Goal: Task Accomplishment & Management: Manage account settings

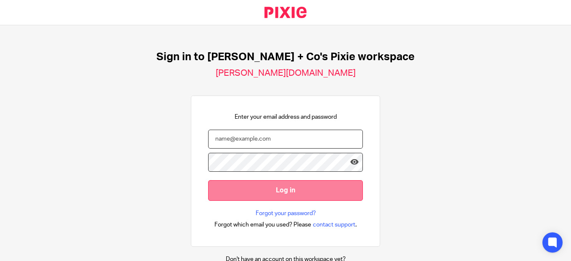
type input "deana@jacobsmf.com"
click at [292, 196] on input "Log in" at bounding box center [285, 190] width 155 height 21
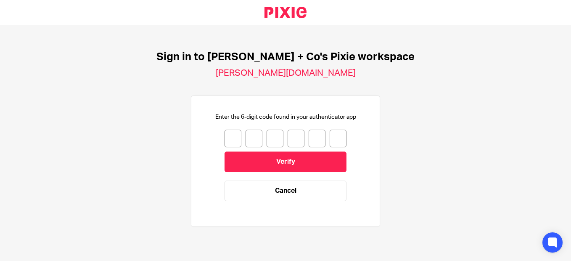
click at [229, 135] on input "number" at bounding box center [233, 139] width 17 height 18
type input "1"
type input "7"
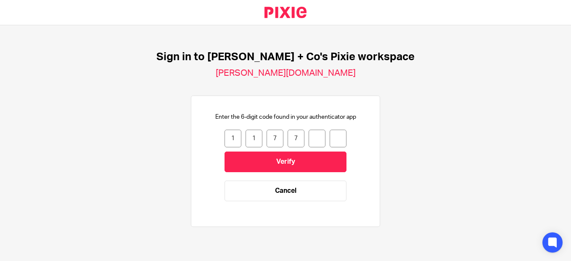
type input "7"
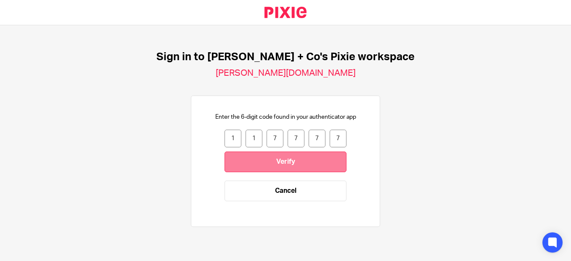
click at [288, 165] on input "Verify" at bounding box center [286, 161] width 122 height 21
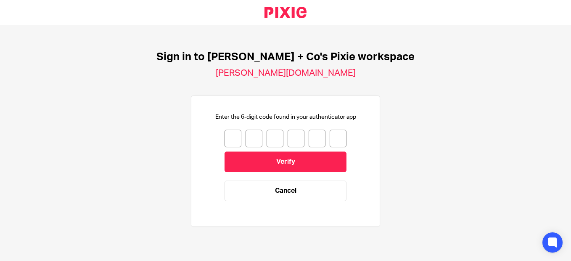
click at [227, 137] on input "number" at bounding box center [233, 139] width 17 height 18
type input "3"
type input "9"
type input "4"
type input "1"
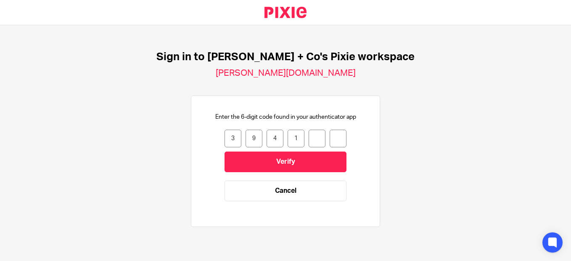
type input "2"
type input "7"
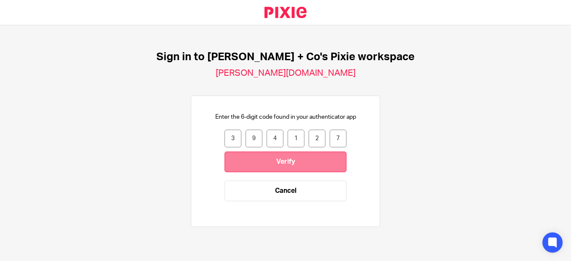
click at [265, 161] on input "Verify" at bounding box center [286, 161] width 122 height 21
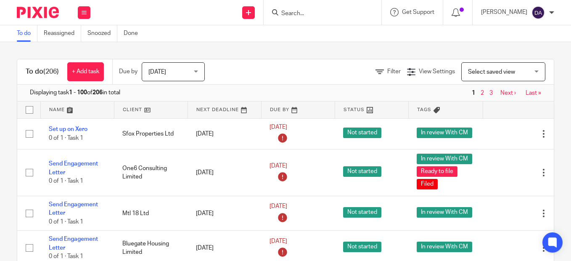
click at [287, 17] on div at bounding box center [321, 12] width 98 height 11
click at [320, 14] on input "Search" at bounding box center [319, 14] width 76 height 8
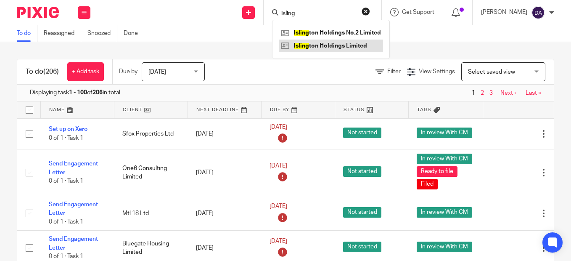
type input "isling"
click at [329, 46] on link at bounding box center [331, 46] width 104 height 13
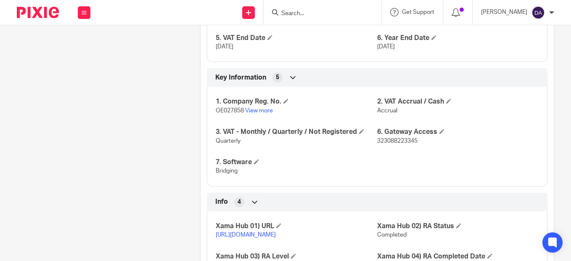
scroll to position [664, 0]
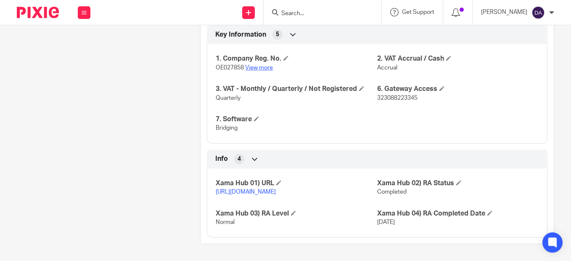
click at [257, 65] on link "View more" at bounding box center [259, 68] width 28 height 6
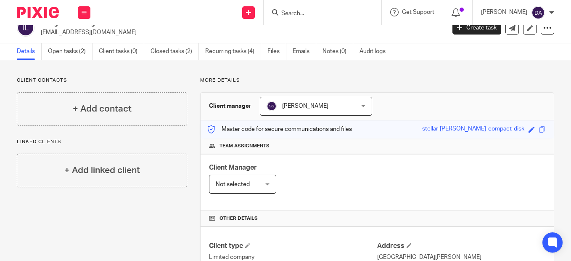
scroll to position [0, 0]
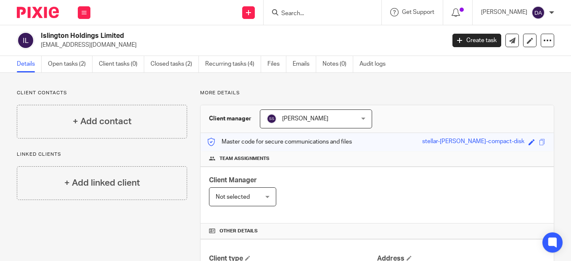
click at [27, 14] on img at bounding box center [38, 12] width 42 height 11
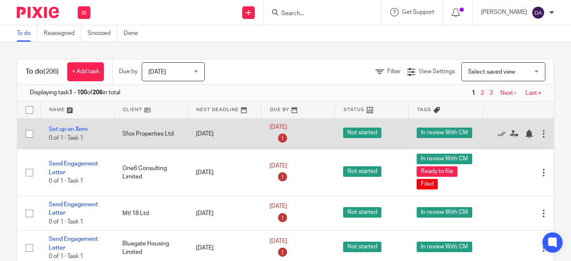
click at [214, 135] on td "[DATE]" at bounding box center [225, 133] width 74 height 31
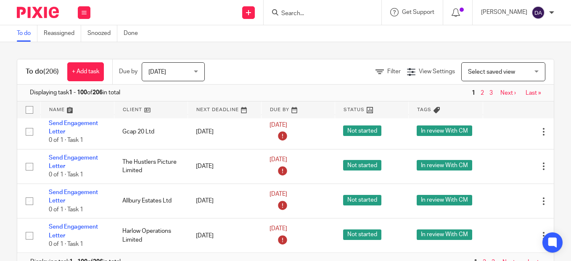
scroll to position [3335, 0]
click at [493, 259] on link "3" at bounding box center [493, 262] width 3 height 6
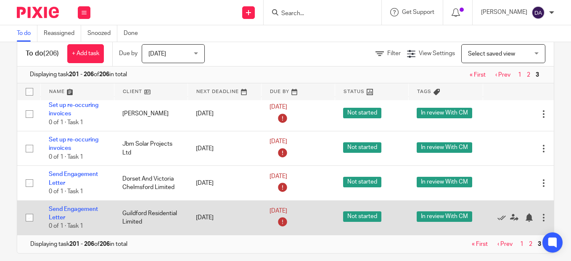
scroll to position [27, 0]
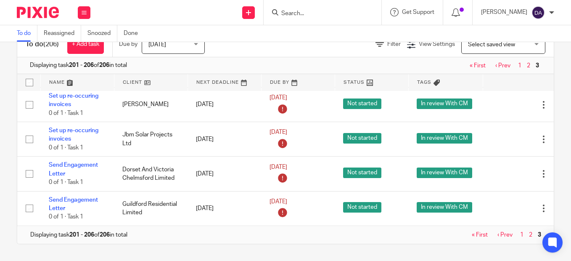
click at [521, 232] on link "1" at bounding box center [521, 235] width 3 height 6
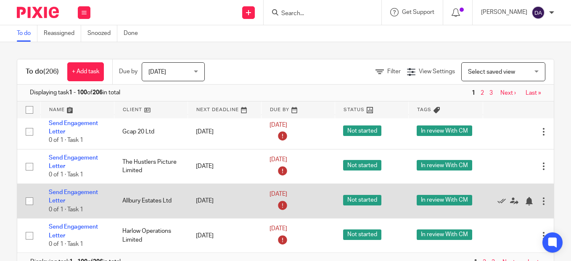
scroll to position [27, 0]
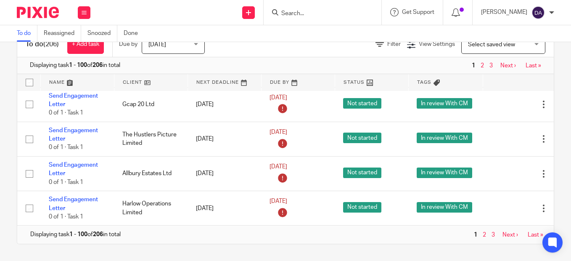
click at [531, 232] on link "Last »" at bounding box center [536, 235] width 16 height 6
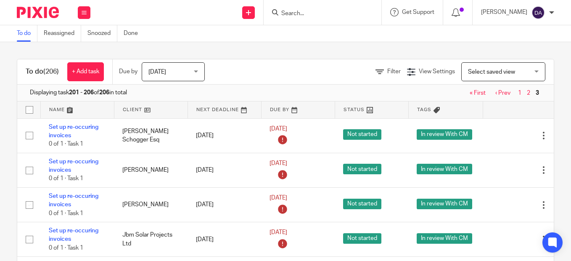
click at [312, 10] on input "Search" at bounding box center [319, 14] width 76 height 8
type input "climate"
click at [315, 31] on link at bounding box center [331, 33] width 104 height 13
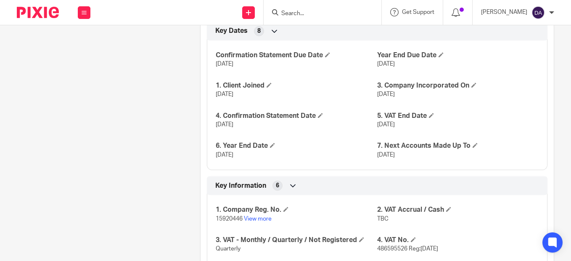
scroll to position [589, 0]
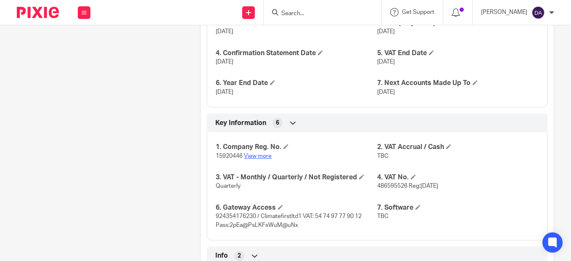
click at [257, 156] on link "View more" at bounding box center [258, 156] width 28 height 6
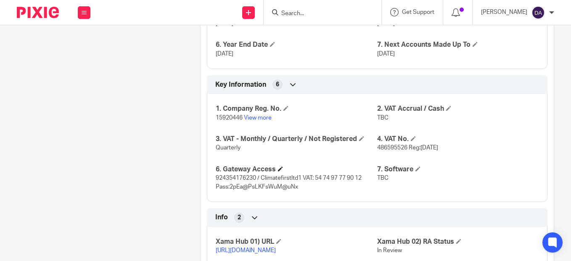
scroll to position [664, 0]
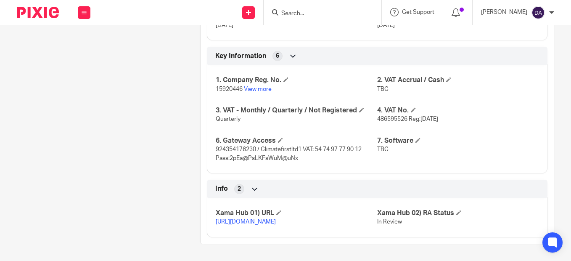
click at [266, 219] on link "https://platform.xamatech.com/portal/crm/clients/85050b10-30a6-11f0-bfb7-6bd68c…" at bounding box center [246, 222] width 60 height 6
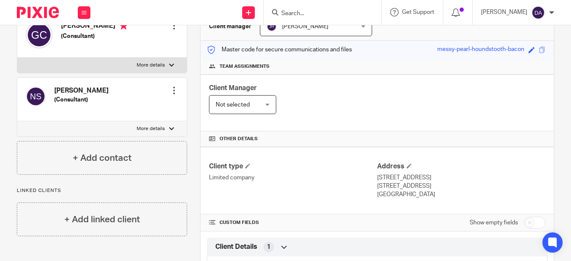
scroll to position [0, 0]
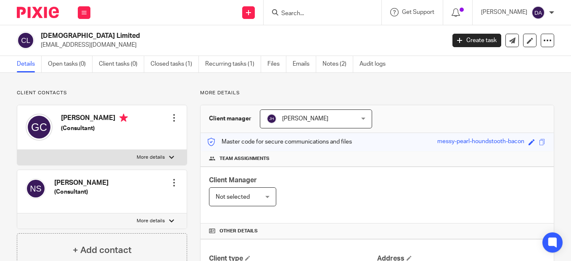
click at [305, 10] on input "Search" at bounding box center [319, 14] width 76 height 8
type input "lion yard"
click button "submit" at bounding box center [0, 0] width 0 height 0
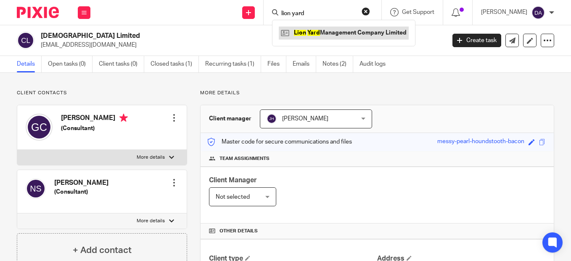
click at [347, 35] on link at bounding box center [344, 33] width 130 height 13
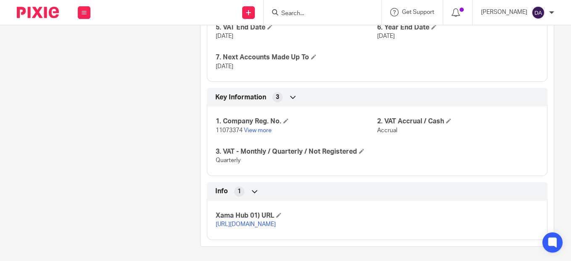
scroll to position [626, 0]
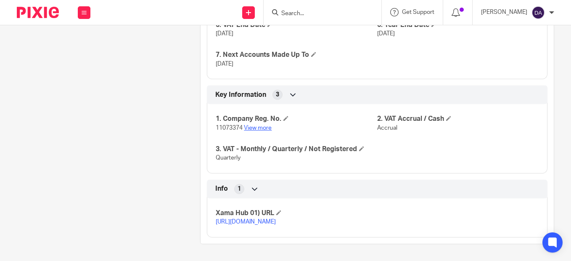
click at [260, 125] on link "View more" at bounding box center [258, 128] width 28 height 6
click at [276, 219] on link "[URL][DOMAIN_NAME]" at bounding box center [246, 222] width 60 height 6
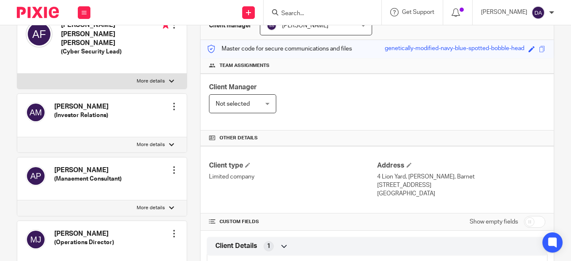
scroll to position [0, 0]
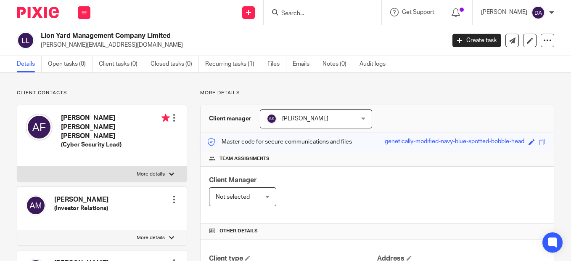
click at [45, 17] on img at bounding box center [38, 12] width 42 height 11
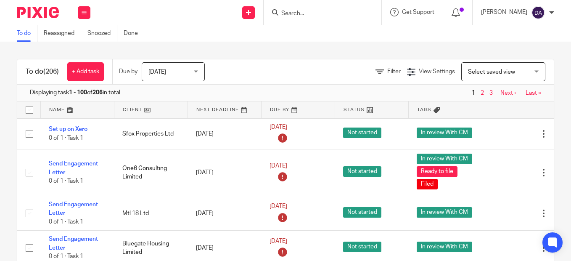
click at [322, 17] on input "Search" at bounding box center [319, 14] width 76 height 8
click button "submit" at bounding box center [0, 0] width 0 height 0
click at [343, 14] on input "the last palace" at bounding box center [319, 14] width 76 height 8
type input "the last palace picture"
click at [254, 43] on div "To do (206) + Add task Due by Today Today Today Tomorrow This week Next week Th…" at bounding box center [285, 151] width 571 height 219
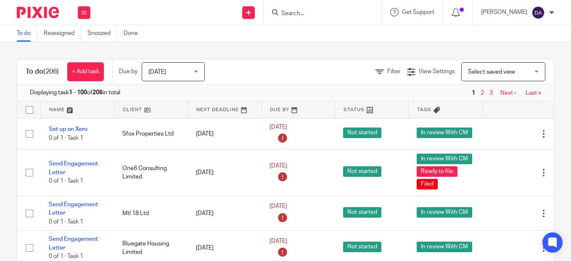
click at [329, 11] on input "Search" at bounding box center [319, 14] width 76 height 8
click at [48, 9] on img at bounding box center [38, 12] width 42 height 11
click at [85, 63] on link "Clients" at bounding box center [82, 64] width 19 height 6
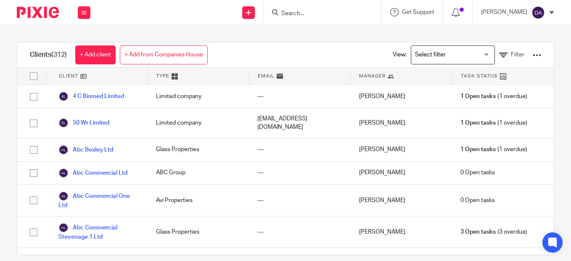
click at [533, 56] on div at bounding box center [537, 55] width 8 height 8
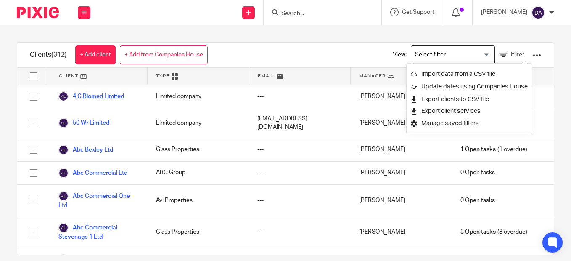
click at [317, 54] on div "Clients (312) + Add client + Add from Companies House View: Loading... Filter" at bounding box center [285, 54] width 537 height 25
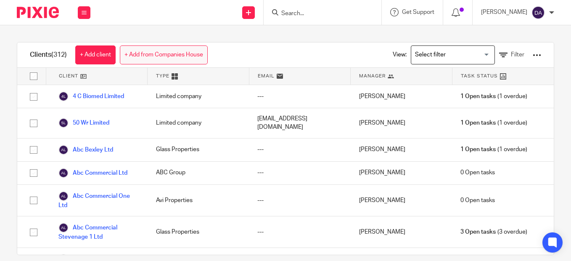
click at [153, 56] on link "+ Add from Companies House" at bounding box center [164, 54] width 88 height 19
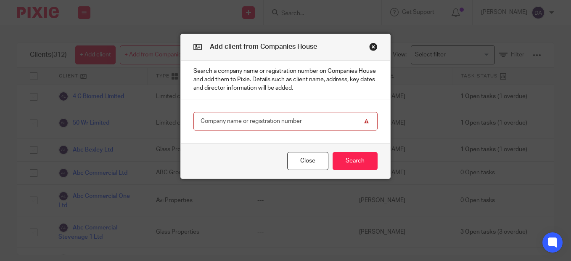
paste input "02429278"
type input "02429278"
click at [361, 164] on button "Search" at bounding box center [355, 161] width 45 height 18
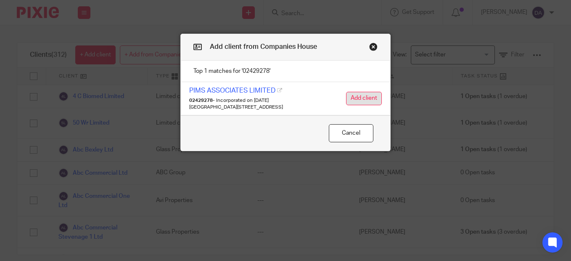
click at [363, 99] on button "Add client" at bounding box center [364, 98] width 36 height 13
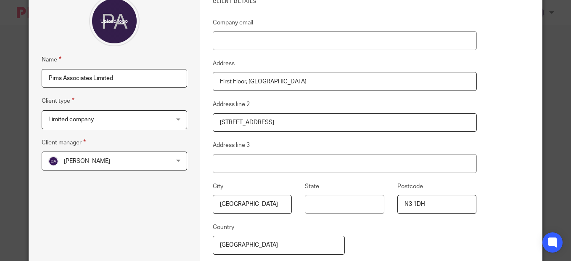
scroll to position [84, 0]
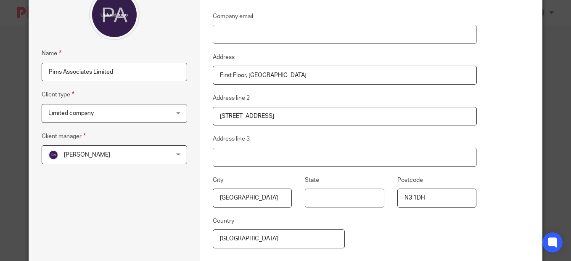
click at [173, 153] on div "[PERSON_NAME] [PERSON_NAME]" at bounding box center [115, 154] width 146 height 19
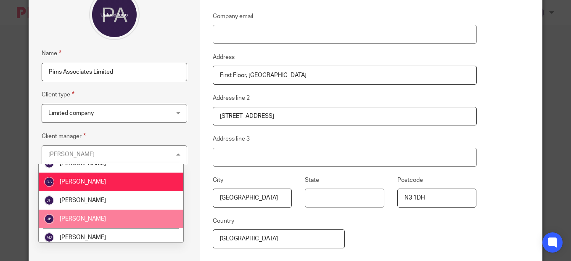
click at [154, 212] on li "[PERSON_NAME]" at bounding box center [111, 218] width 145 height 19
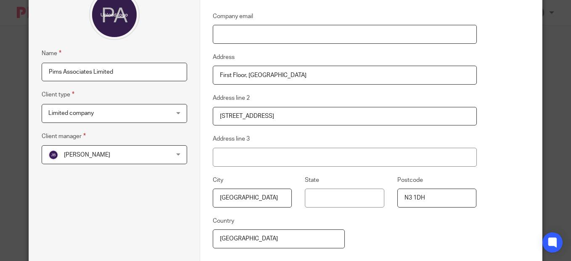
paste input "[PERSON_NAME][EMAIL_ADDRESS]"
type input "[PERSON_NAME][EMAIL_ADDRESS]"
click at [510, 69] on div "Client details Company email [PERSON_NAME][EMAIL_ADDRESS] Address [GEOGRAPHIC_D…" at bounding box center [371, 129] width 342 height 358
click at [172, 153] on div "[PERSON_NAME] [PERSON_NAME]" at bounding box center [115, 154] width 146 height 19
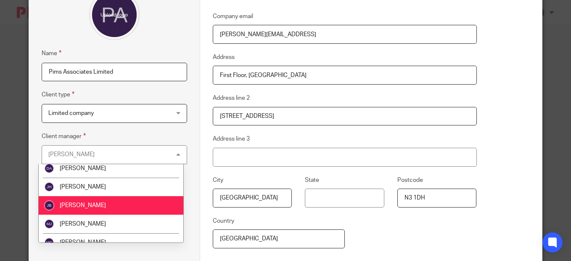
scroll to position [126, 0]
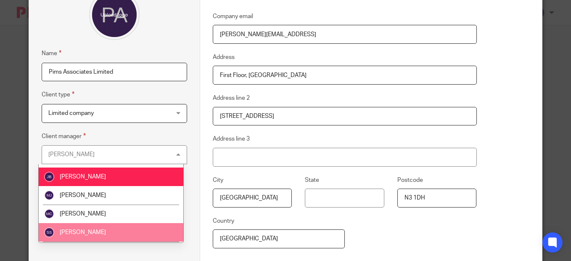
click at [148, 225] on li "[PERSON_NAME]" at bounding box center [111, 232] width 145 height 19
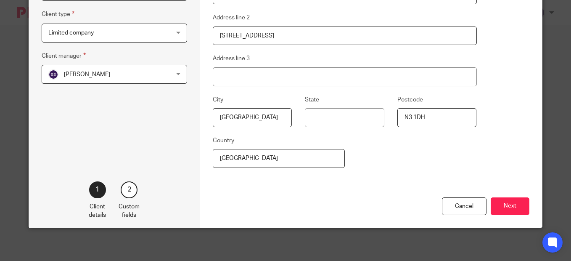
scroll to position [165, 0]
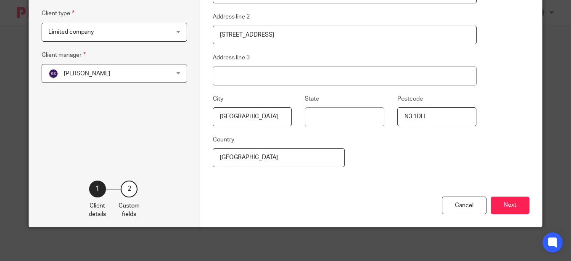
click at [503, 209] on button "Next" at bounding box center [510, 205] width 39 height 18
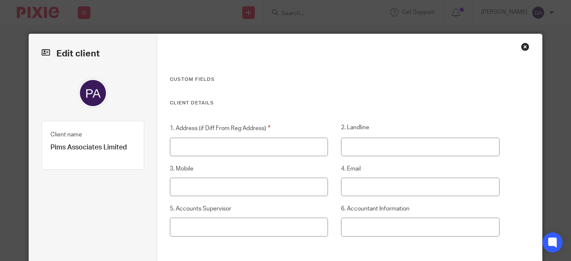
scroll to position [42, 0]
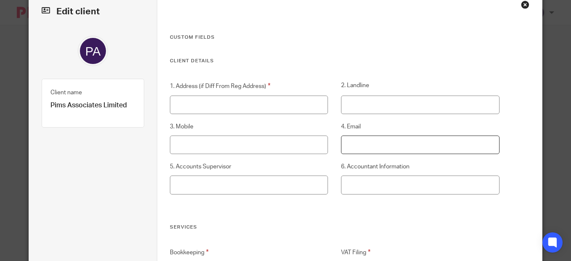
paste input "[PERSON_NAME][EMAIL_ADDRESS]"
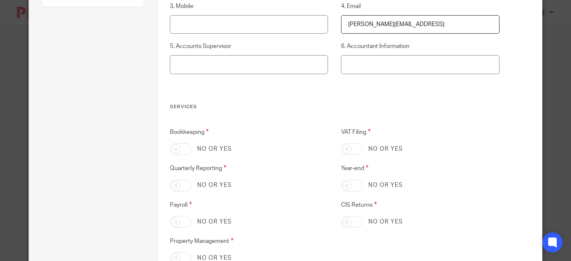
scroll to position [168, 0]
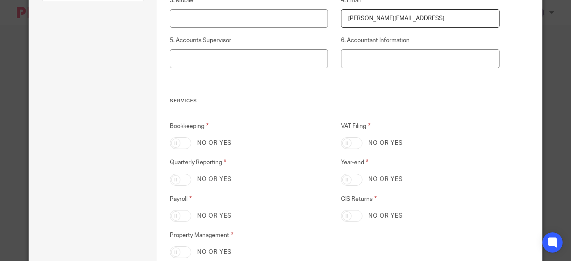
type input "[PERSON_NAME][EMAIL_ADDRESS]"
click at [361, 141] on div "No or yes" at bounding box center [420, 143] width 158 height 12
click at [349, 143] on input "VAT Filing" at bounding box center [351, 143] width 21 height 12
checkbox input "true"
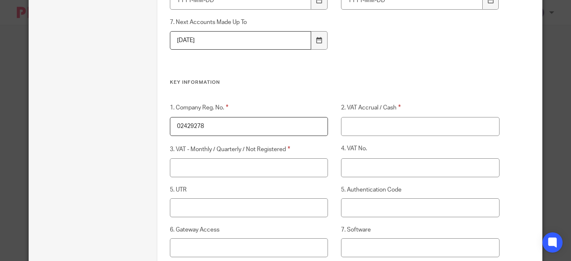
scroll to position [631, 0]
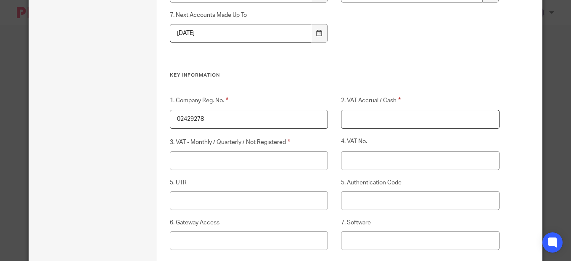
click at [388, 122] on input "2. VAT Accrual / Cash" at bounding box center [420, 119] width 158 height 19
click at [306, 157] on input "3. VAT - Monthly / Quarterly / Not Registered" at bounding box center [249, 160] width 158 height 19
type input "Quarterly"
click at [369, 126] on input "2. VAT Accrual / Cash" at bounding box center [420, 119] width 158 height 19
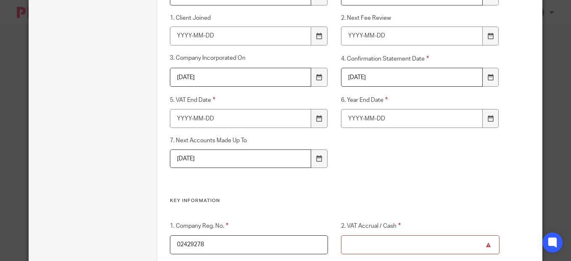
scroll to position [505, 0]
click at [371, 118] on input "6. Year End Date" at bounding box center [411, 119] width 141 height 19
click at [263, 123] on input "5. VAT End Date" at bounding box center [240, 119] width 141 height 19
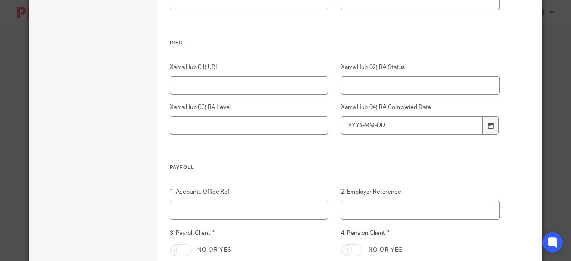
scroll to position [883, 0]
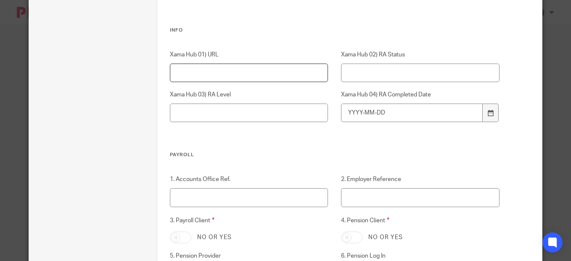
click at [224, 75] on input "Xama Hub 01) URL" at bounding box center [249, 73] width 158 height 19
click at [250, 30] on h3 "Info" at bounding box center [335, 30] width 330 height 7
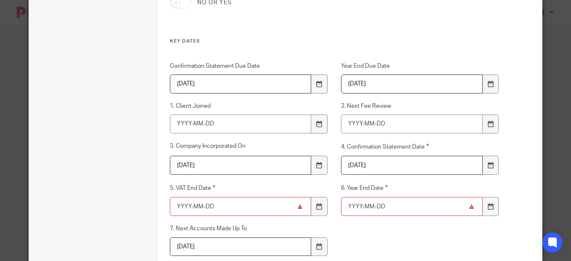
scroll to position [411, 0]
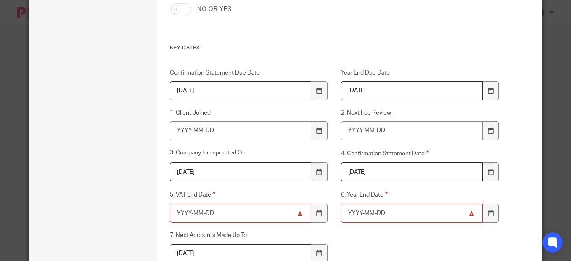
click at [219, 212] on input "5. VAT End Date" at bounding box center [240, 213] width 141 height 19
click at [316, 212] on icon at bounding box center [319, 213] width 6 height 6
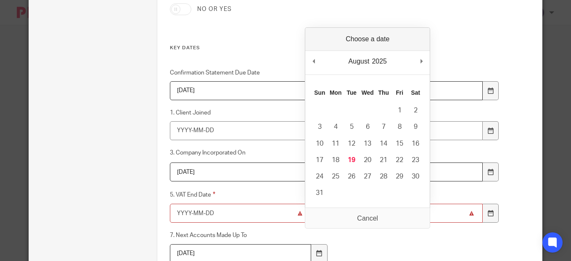
click at [271, 217] on input "5. VAT End Date" at bounding box center [240, 213] width 141 height 19
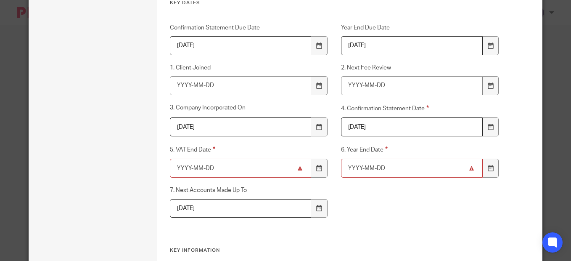
scroll to position [453, 0]
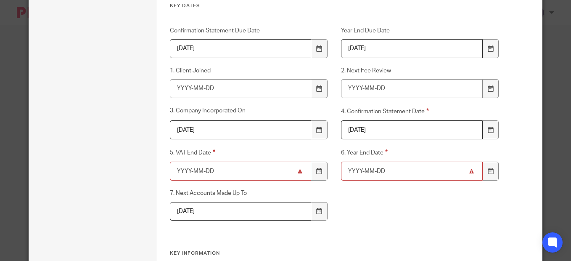
click at [451, 172] on input "6. Year End Date" at bounding box center [411, 171] width 141 height 19
click at [376, 172] on input "6. Year End Date" at bounding box center [411, 171] width 141 height 19
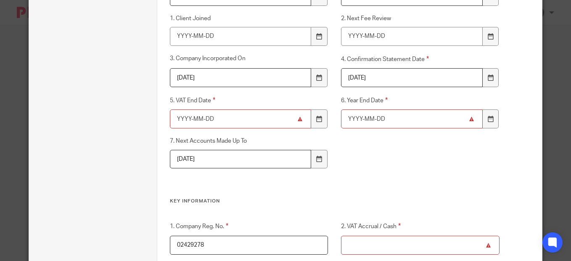
scroll to position [547, 0]
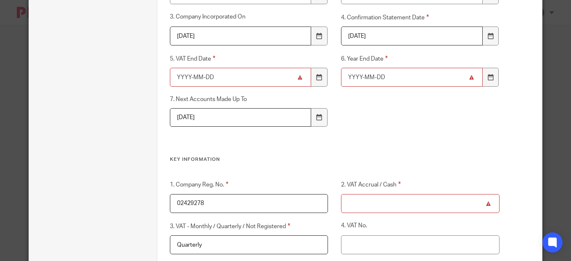
click at [276, 81] on input "5. VAT End Date" at bounding box center [240, 77] width 141 height 19
click at [316, 80] on icon at bounding box center [319, 77] width 6 height 6
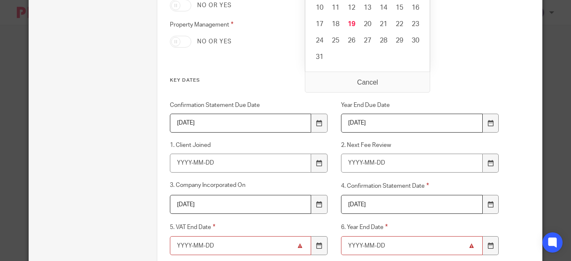
scroll to position [337, 0]
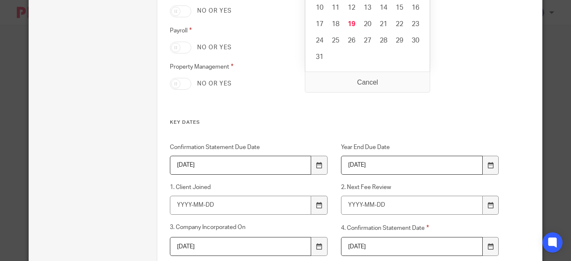
click at [472, 89] on div "Bookkeeping No or yes VAT Filing No or yes Quarterly Reporting No or yes Year-e…" at bounding box center [328, 36] width 343 height 167
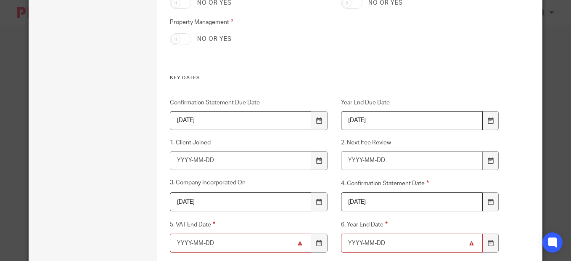
scroll to position [421, 0]
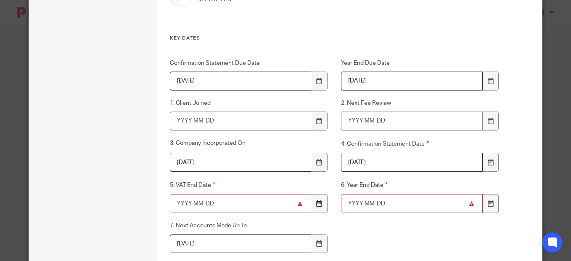
click at [316, 201] on icon at bounding box center [319, 203] width 6 height 6
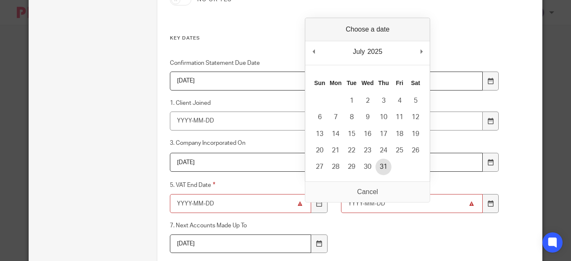
type input "2025-07-31"
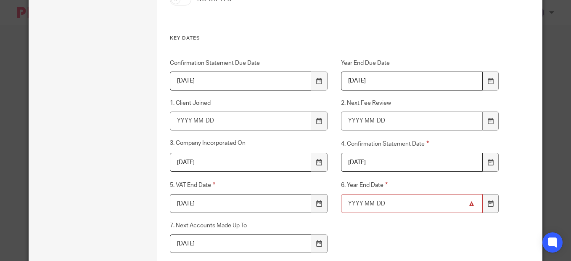
click at [384, 231] on div "Confirmation Statement Due Date 2026-05-11 Year End Due Date 2026-09-30 1. Clie…" at bounding box center [328, 171] width 343 height 224
click at [394, 203] on input "6. Year End Date" at bounding box center [411, 203] width 141 height 19
click at [488, 206] on icon at bounding box center [491, 203] width 6 height 6
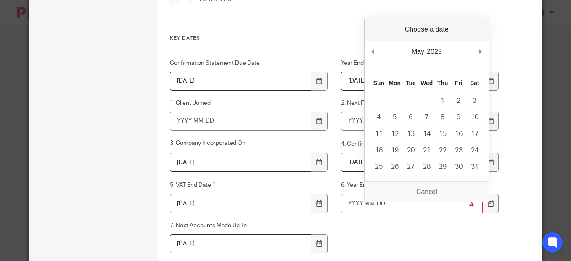
click at [479, 53] on div "May January February March April May June July August September October Novembe…" at bounding box center [427, 53] width 125 height 24
type input "2025-12-31"
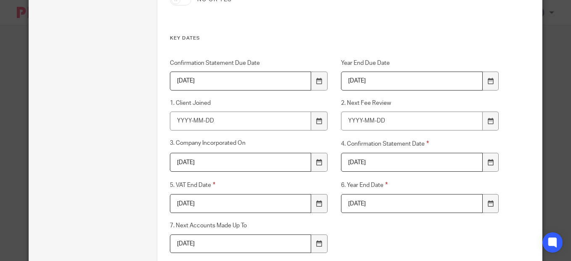
click at [506, 183] on div "Custom fields Client Details 1. Address (if Diff From Reg Address) 2. Landline …" at bounding box center [349, 209] width 385 height 1193
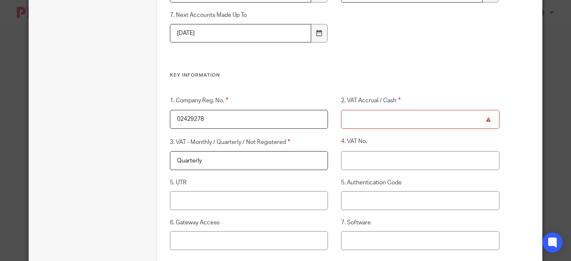
scroll to position [673, 0]
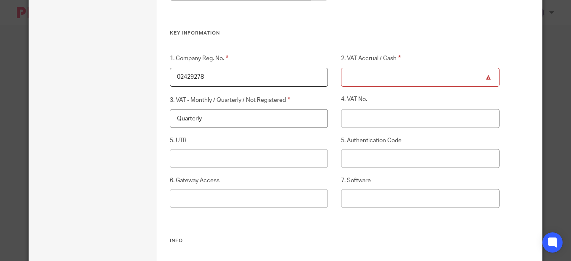
click at [371, 75] on input "2. VAT Accrual / Cash" at bounding box center [420, 77] width 158 height 19
type input "TBC"
click at [204, 119] on input "Quarterly" at bounding box center [249, 118] width 158 height 19
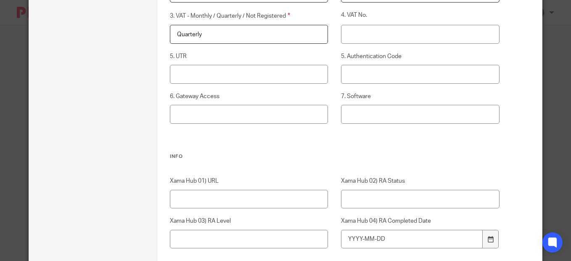
scroll to position [799, 0]
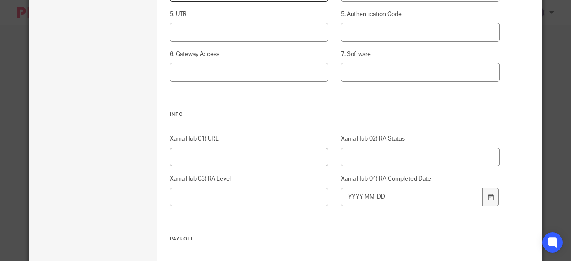
click at [212, 161] on input "Xama Hub 01) URL" at bounding box center [249, 157] width 158 height 19
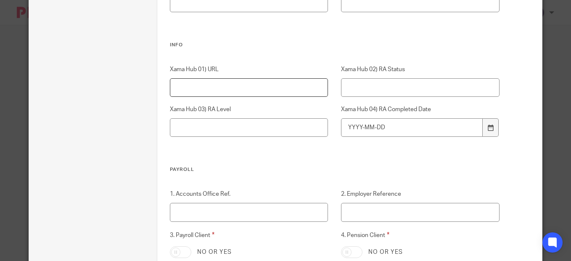
scroll to position [883, 0]
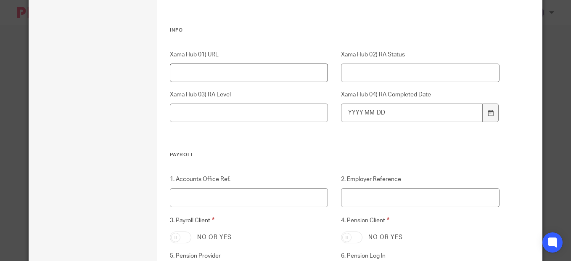
click at [188, 75] on input "Xama Hub 01) URL" at bounding box center [249, 73] width 158 height 19
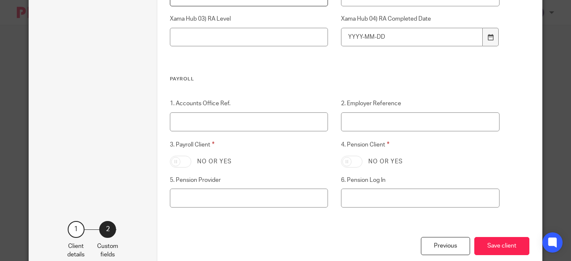
scroll to position [968, 0]
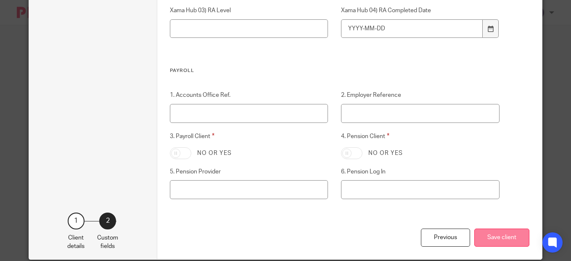
click at [503, 236] on button "Save client" at bounding box center [501, 237] width 55 height 18
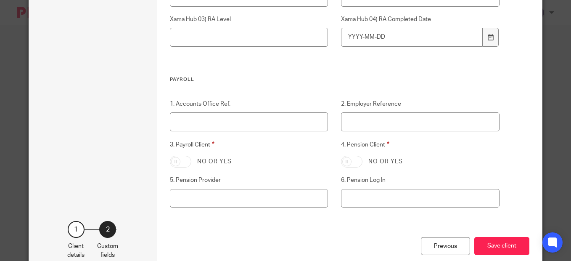
scroll to position [16, 0]
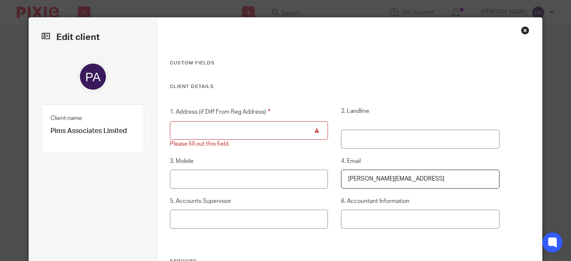
click at [264, 130] on input "1. Address (if Diff From Reg Address)" at bounding box center [249, 130] width 158 height 19
click at [228, 132] on input "1. Address (if Diff From Reg Address)" at bounding box center [249, 130] width 158 height 19
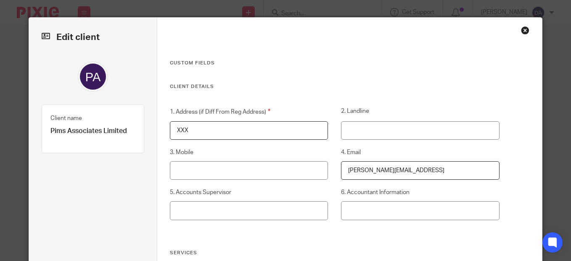
type input "XXX"
click at [289, 89] on h3 "Client Details" at bounding box center [335, 86] width 330 height 7
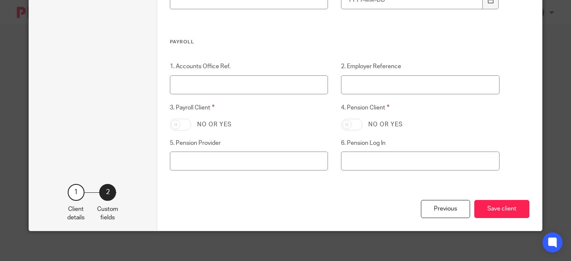
scroll to position [1000, 0]
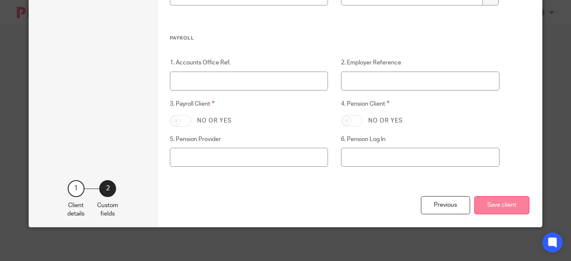
click at [517, 209] on button "Save client" at bounding box center [501, 205] width 55 height 18
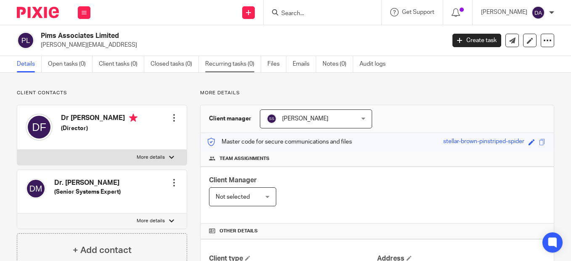
click at [233, 62] on link "Recurring tasks (0)" at bounding box center [233, 64] width 56 height 16
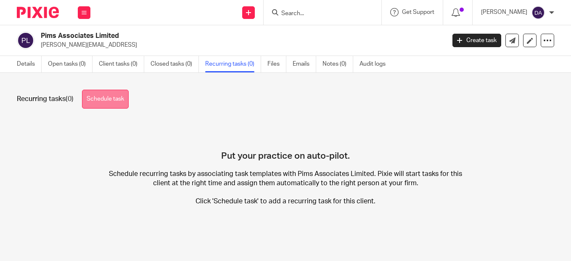
click at [109, 96] on link "Schedule task" at bounding box center [105, 99] width 47 height 19
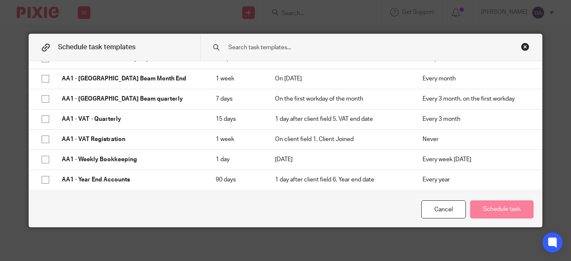
scroll to position [463, 0]
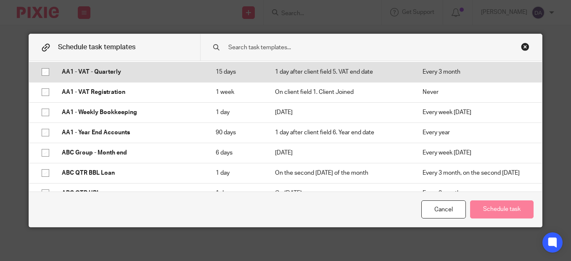
click at [44, 72] on input "checkbox" at bounding box center [45, 72] width 16 height 16
checkbox input "true"
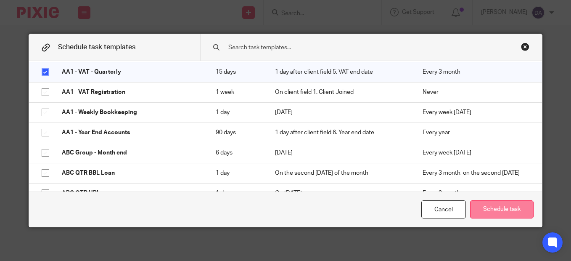
click at [512, 208] on button "Schedule task" at bounding box center [502, 209] width 64 height 18
click at [502, 209] on button "Schedule task" at bounding box center [502, 209] width 64 height 18
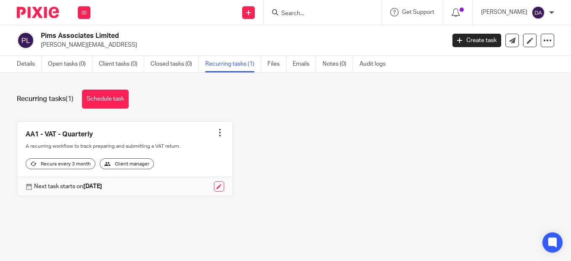
click at [169, 95] on div "Recurring tasks (1) Schedule task" at bounding box center [286, 99] width 538 height 19
click at [177, 97] on div "Recurring tasks (1) Schedule task" at bounding box center [286, 99] width 538 height 19
click at [24, 61] on link "Details" at bounding box center [29, 64] width 25 height 16
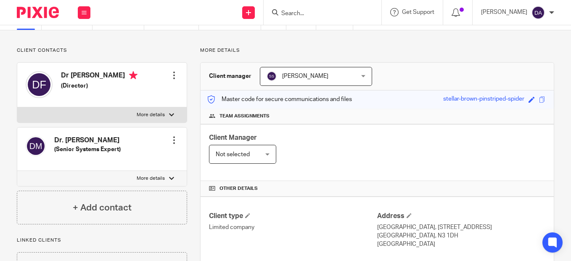
scroll to position [42, 0]
click at [138, 111] on label "More details" at bounding box center [102, 115] width 170 height 15
click at [17, 108] on input "More details" at bounding box center [17, 107] width 0 height 0
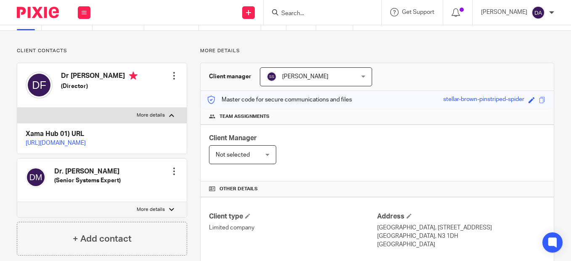
click at [153, 112] on p "More details" at bounding box center [151, 115] width 28 height 7
click at [17, 108] on input "More details" at bounding box center [17, 107] width 0 height 0
checkbox input "false"
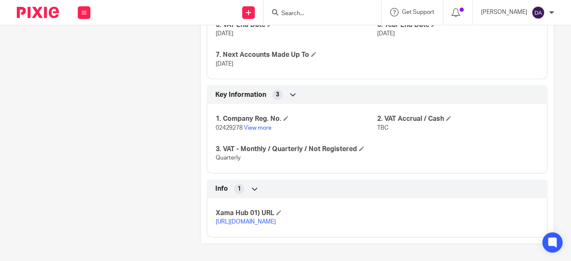
scroll to position [626, 0]
click at [252, 219] on link "[URL][DOMAIN_NAME]" at bounding box center [246, 222] width 60 height 6
click at [258, 219] on link "[URL][DOMAIN_NAME]" at bounding box center [246, 222] width 60 height 6
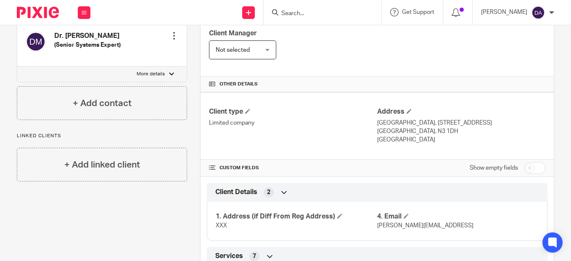
scroll to position [0, 0]
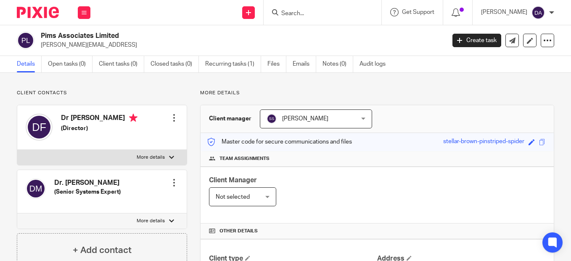
click at [313, 9] on form at bounding box center [326, 12] width 90 height 11
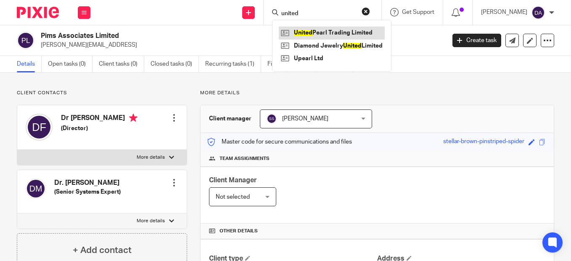
type input "united"
click at [326, 32] on link at bounding box center [332, 33] width 106 height 13
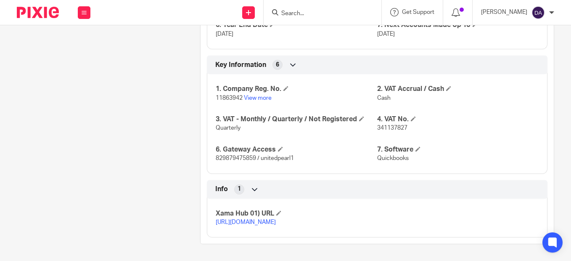
scroll to position [656, 0]
click at [270, 219] on link "[URL][DOMAIN_NAME]" at bounding box center [246, 222] width 60 height 6
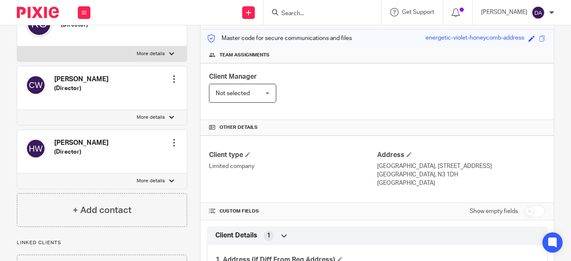
scroll to position [0, 0]
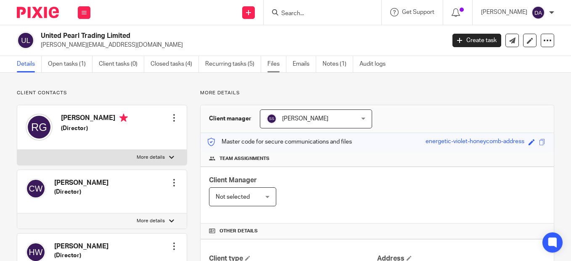
click at [275, 61] on link "Files" at bounding box center [277, 64] width 19 height 16
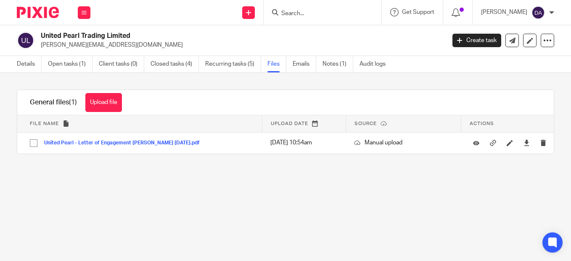
click at [309, 6] on div at bounding box center [323, 12] width 118 height 25
click at [310, 7] on form at bounding box center [326, 12] width 90 height 11
click at [306, 13] on input "Search" at bounding box center [319, 14] width 76 height 8
type input "pims"
click at [329, 29] on link at bounding box center [331, 33] width 104 height 13
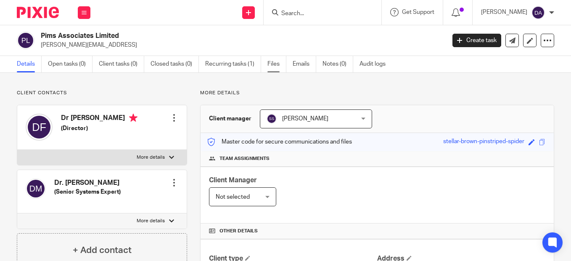
click at [273, 62] on link "Files" at bounding box center [277, 64] width 19 height 16
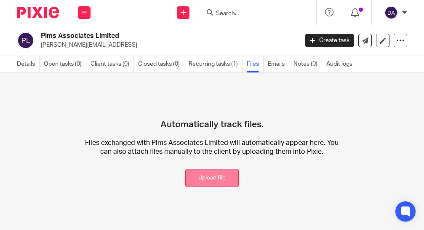
click at [223, 179] on button "Upload file" at bounding box center [211, 178] width 53 height 18
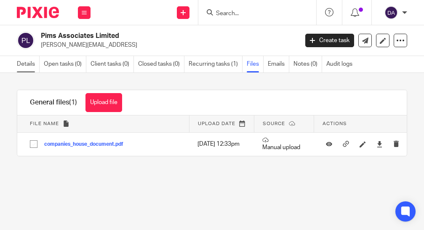
click at [27, 64] on link "Details" at bounding box center [28, 64] width 23 height 16
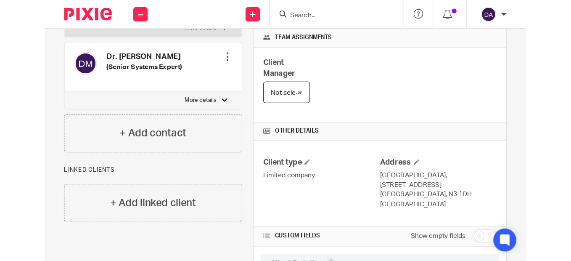
scroll to position [126, 0]
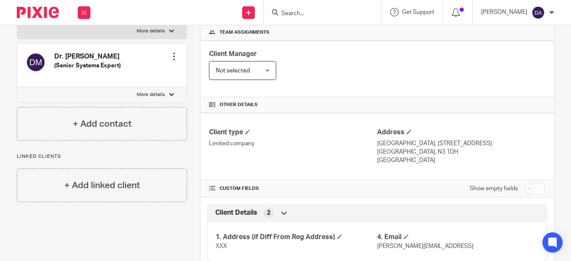
click at [262, 65] on div "Not selected Not selected" at bounding box center [242, 70] width 67 height 19
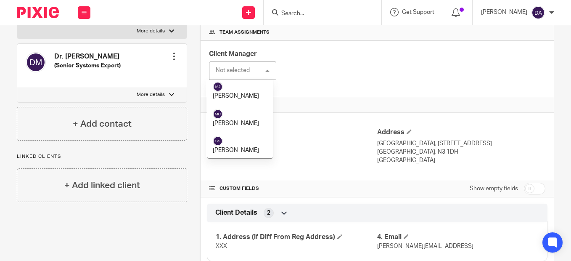
scroll to position [230, 0]
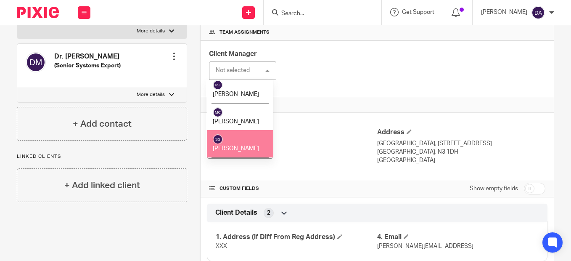
click at [247, 130] on li "Shantha Sharma" at bounding box center [240, 143] width 66 height 27
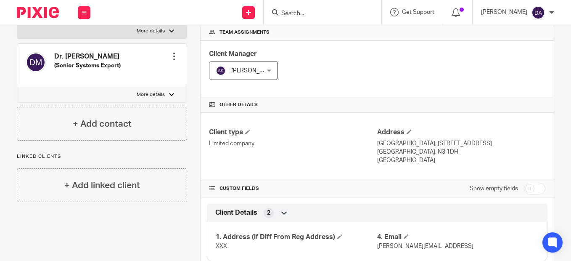
click at [329, 97] on div "Client Manager Shantha Sharma Shantha Sharma Not selected Beth Kramer Bracha No…" at bounding box center [377, 68] width 353 height 57
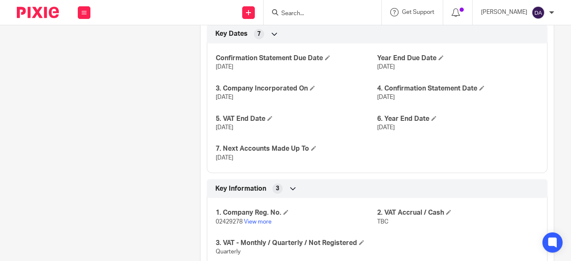
scroll to position [547, 0]
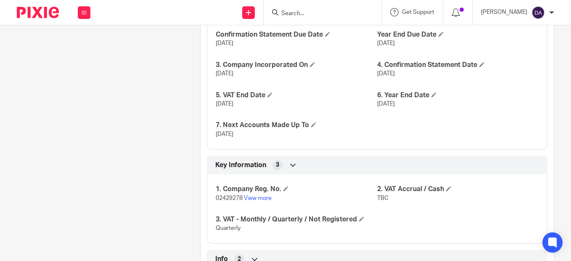
click at [307, 12] on input "Search" at bounding box center [319, 14] width 76 height 8
type input "venerate"
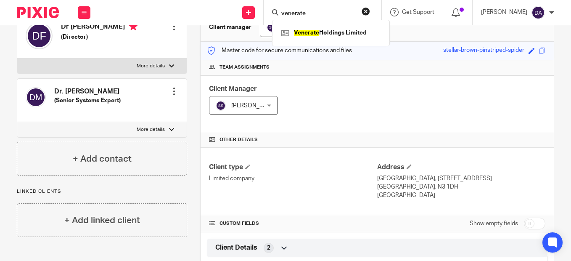
scroll to position [0, 0]
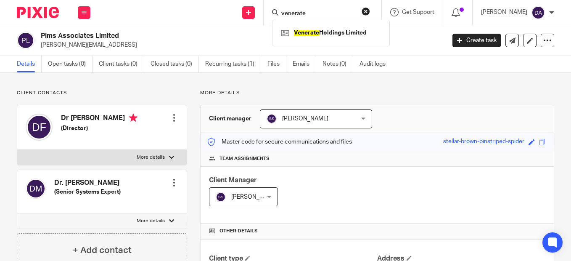
click at [370, 10] on button "reset" at bounding box center [366, 11] width 8 height 8
click at [323, 13] on input "Search" at bounding box center [319, 14] width 76 height 8
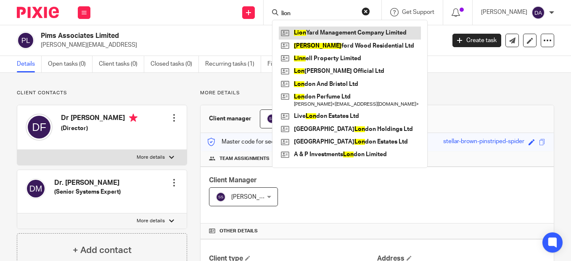
type input "lion"
click at [312, 32] on link at bounding box center [350, 33] width 142 height 13
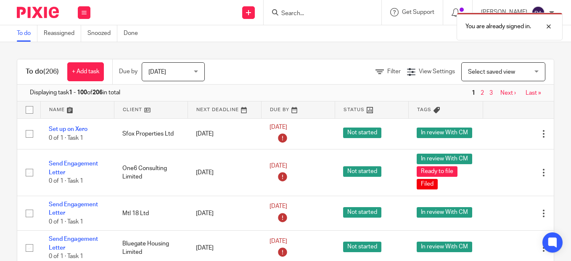
click at [310, 11] on div "You are already signed in." at bounding box center [424, 24] width 277 height 32
click at [294, 13] on div "You are already signed in." at bounding box center [424, 24] width 277 height 32
click at [318, 12] on div "You are already signed in." at bounding box center [424, 24] width 277 height 32
click at [298, 12] on input "Search" at bounding box center [319, 14] width 76 height 8
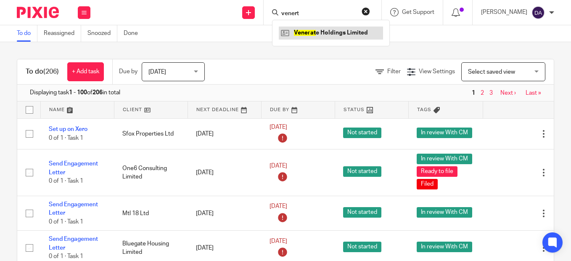
type input "venert"
click at [325, 32] on link at bounding box center [331, 33] width 104 height 13
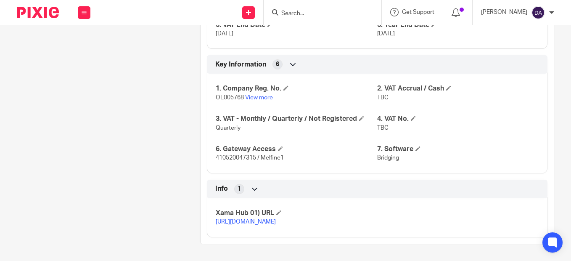
scroll to position [634, 0]
click at [271, 219] on link "[URL][DOMAIN_NAME]" at bounding box center [246, 222] width 60 height 6
click at [342, 19] on div at bounding box center [323, 12] width 118 height 25
click at [288, 13] on div at bounding box center [321, 12] width 98 height 11
click at [299, 9] on form at bounding box center [326, 12] width 90 height 11
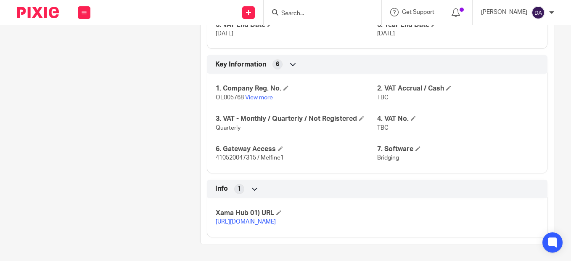
click at [299, 11] on input "Search" at bounding box center [319, 14] width 76 height 8
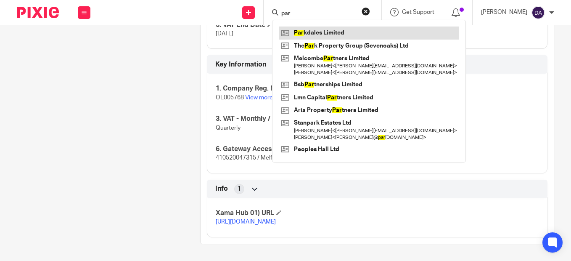
type input "par"
click at [316, 32] on link at bounding box center [369, 33] width 180 height 13
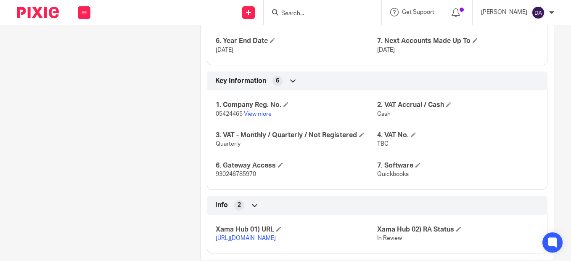
scroll to position [656, 0]
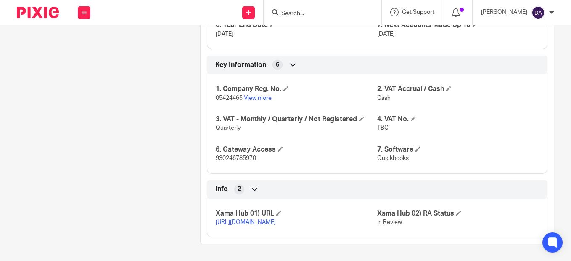
click at [272, 219] on link "[URL][DOMAIN_NAME]" at bounding box center [246, 222] width 60 height 6
click at [316, 14] on input "Search" at bounding box center [319, 14] width 76 height 8
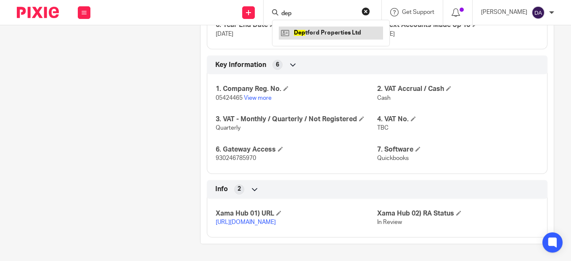
type input "dep"
click at [325, 33] on link at bounding box center [331, 33] width 104 height 13
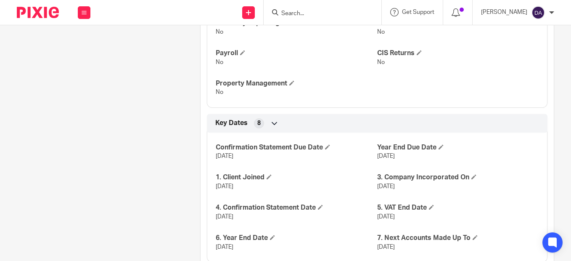
scroll to position [647, 0]
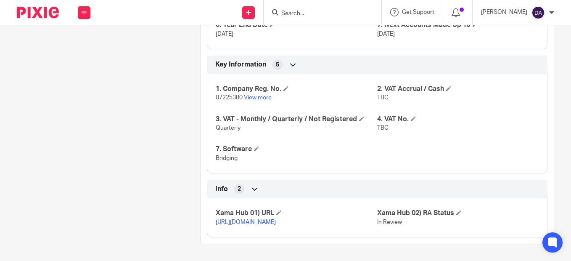
click at [262, 219] on link "[URL][DOMAIN_NAME]" at bounding box center [246, 222] width 60 height 6
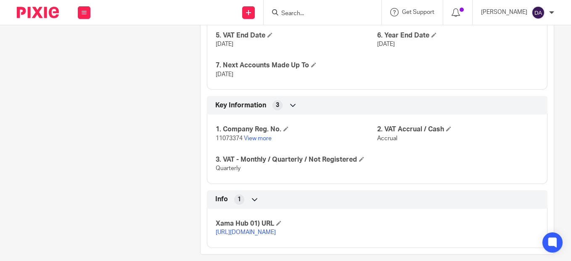
scroll to position [626, 0]
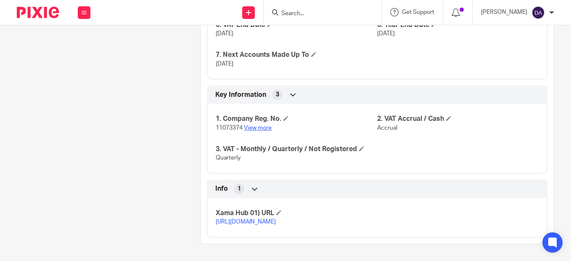
click at [263, 125] on link "View more" at bounding box center [258, 128] width 28 height 6
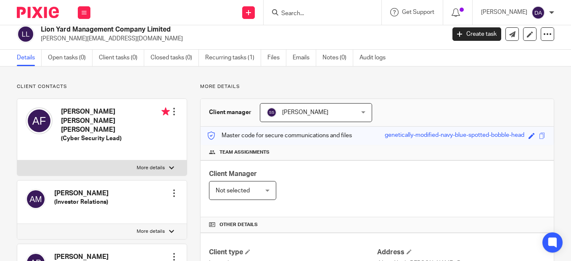
scroll to position [0, 0]
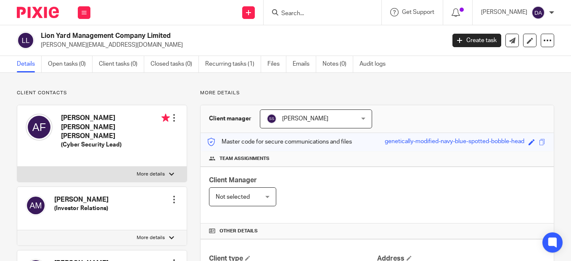
click at [32, 13] on img at bounding box center [38, 12] width 42 height 11
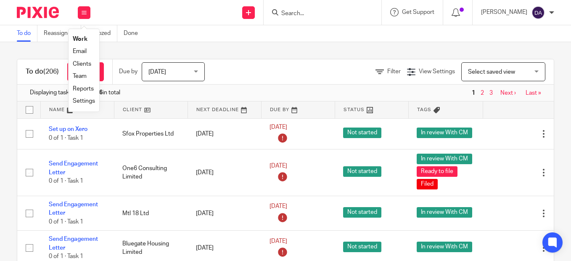
click at [142, 14] on div "Send new email Create task Add client Get Support Contact via email Check our d…" at bounding box center [335, 12] width 472 height 25
click at [255, 9] on link at bounding box center [248, 12] width 13 height 13
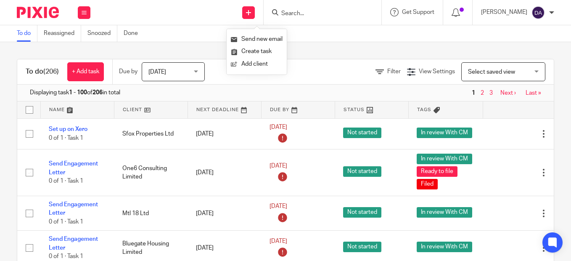
click at [167, 19] on div "Send new email Create task Add client Get Support Contact via email Check our d…" at bounding box center [335, 12] width 472 height 25
click at [42, 11] on img at bounding box center [38, 12] width 42 height 11
click at [22, 9] on img at bounding box center [38, 12] width 42 height 11
click at [83, 10] on icon at bounding box center [84, 12] width 5 height 5
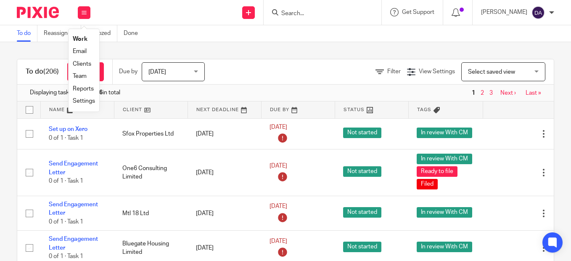
drag, startPoint x: 123, startPoint y: 7, endPoint x: 130, endPoint y: 8, distance: 7.7
click at [123, 8] on div "Send new email Create task Add client Get Support Contact via email Check our d…" at bounding box center [335, 12] width 472 height 25
click at [255, 16] on link at bounding box center [248, 12] width 13 height 13
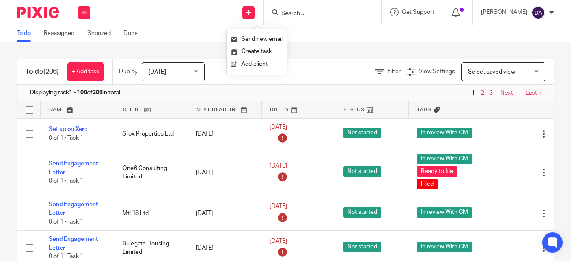
click at [219, 12] on div "Send new email Create task Add client Get Support Contact via email Check our d…" at bounding box center [335, 12] width 472 height 25
click at [251, 51] on div "To do (206) + Add task Due by Today Today Today Tomorrow This week Next week Th…" at bounding box center [285, 151] width 571 height 219
click at [42, 10] on img at bounding box center [38, 12] width 42 height 11
click at [135, 32] on link "Done" at bounding box center [134, 33] width 21 height 16
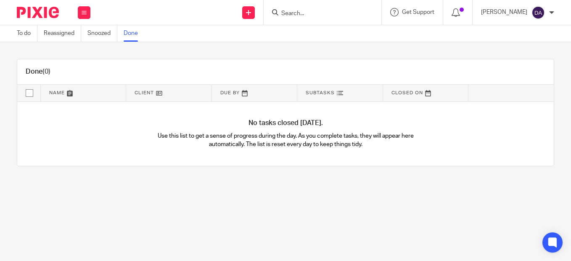
click at [34, 14] on img at bounding box center [38, 12] width 42 height 11
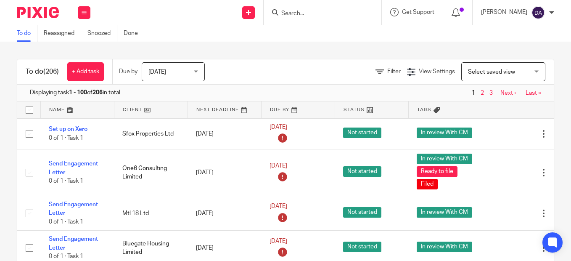
click at [154, 17] on div "Send new email Create task Add client Get Support Contact via email Check our d…" at bounding box center [335, 12] width 472 height 25
click at [255, 8] on link at bounding box center [248, 12] width 13 height 13
click at [250, 64] on link "Add client" at bounding box center [257, 64] width 52 height 12
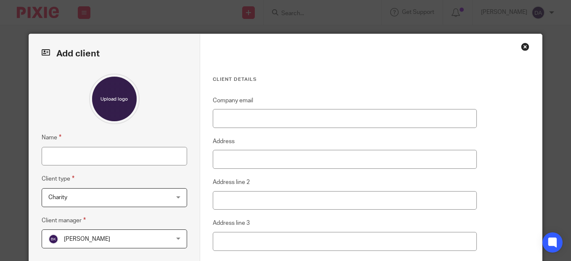
click at [524, 48] on div "Close this dialog window" at bounding box center [525, 46] width 8 height 8
click at [522, 47] on div "Close this dialog window" at bounding box center [525, 46] width 8 height 8
click at [522, 48] on div "Close this dialog window" at bounding box center [525, 46] width 8 height 8
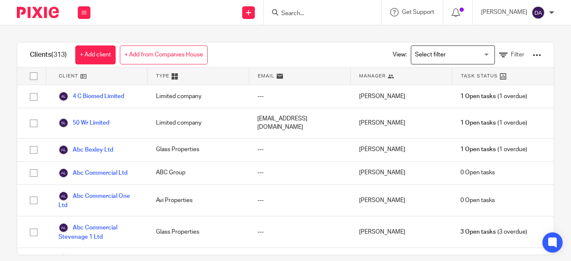
click at [161, 54] on link "+ Add from Companies House" at bounding box center [164, 54] width 88 height 19
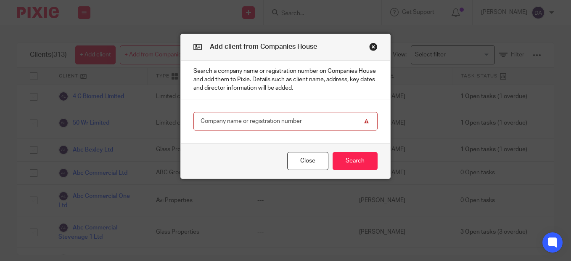
paste input "15841659"
type input "15841659"
click at [350, 159] on button "Search" at bounding box center [355, 161] width 45 height 18
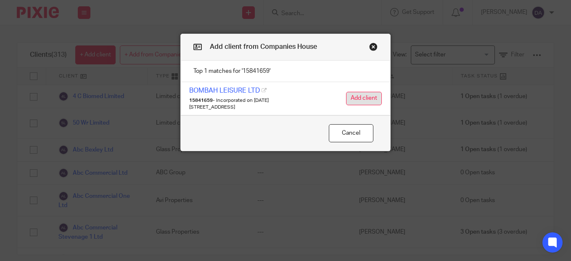
click at [370, 97] on button "Add client" at bounding box center [364, 98] width 36 height 13
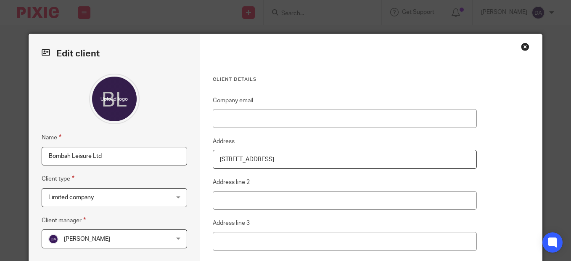
scroll to position [42, 0]
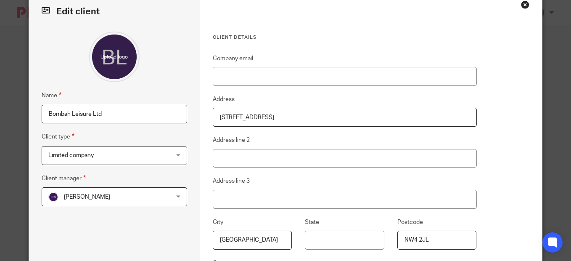
click at [180, 197] on div "[PERSON_NAME] [PERSON_NAME]" at bounding box center [115, 196] width 146 height 19
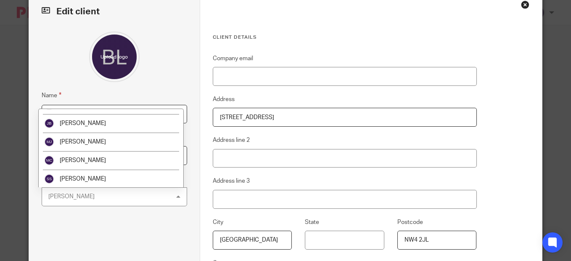
scroll to position [144, 0]
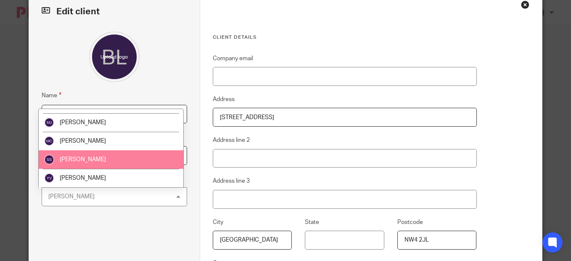
click at [108, 155] on li "[PERSON_NAME]" at bounding box center [111, 159] width 145 height 19
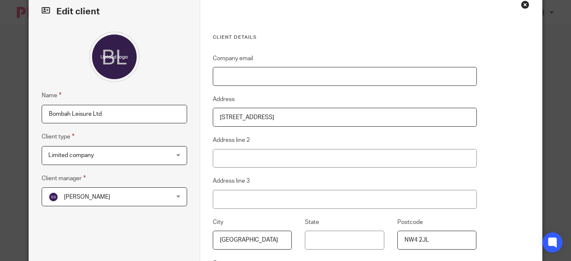
click at [266, 83] on input "Company email" at bounding box center [345, 76] width 264 height 19
paste input "[EMAIL_ADDRESS][DOMAIN_NAME]"
type input "[EMAIL_ADDRESS][DOMAIN_NAME]"
click at [258, 154] on input "Address line 2" at bounding box center [345, 158] width 264 height 19
click at [219, 77] on input "[EMAIL_ADDRESS][DOMAIN_NAME]" at bounding box center [345, 76] width 264 height 19
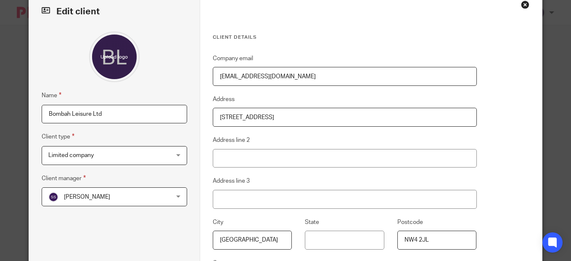
click at [216, 77] on input "[EMAIL_ADDRESS][DOMAIN_NAME]" at bounding box center [345, 76] width 264 height 19
click at [230, 157] on input "Address line 2" at bounding box center [345, 158] width 264 height 19
click at [518, 191] on div "Client details Company email [EMAIL_ADDRESS][DOMAIN_NAME] Address [STREET_ADDRE…" at bounding box center [371, 171] width 342 height 358
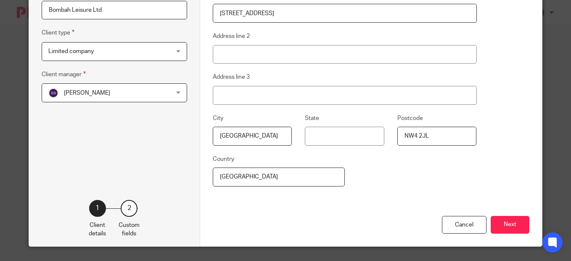
scroll to position [165, 0]
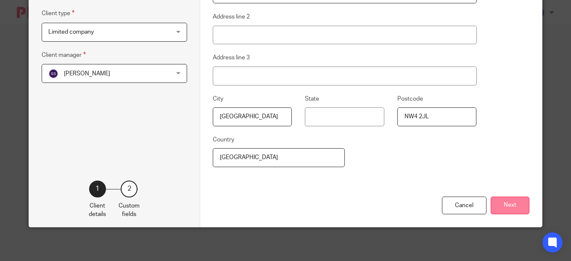
click at [503, 200] on button "Next" at bounding box center [510, 205] width 39 height 18
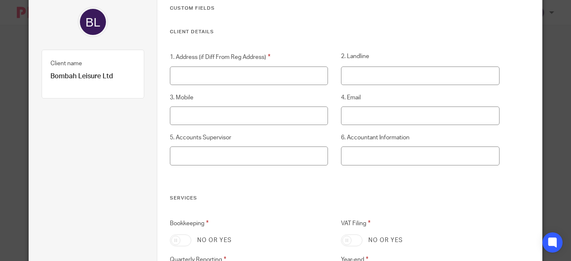
scroll to position [0, 0]
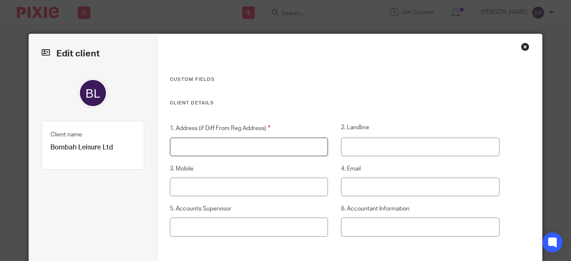
click at [247, 145] on input "1. Address (if Diff From Reg Address)" at bounding box center [249, 147] width 158 height 19
type input "XXX"
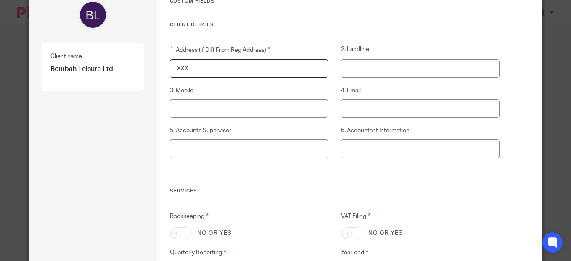
scroll to position [84, 0]
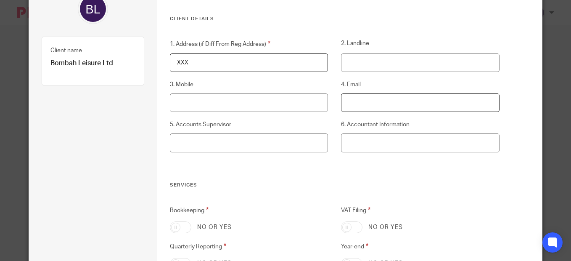
click at [355, 106] on input "4. Email" at bounding box center [420, 102] width 158 height 19
drag, startPoint x: 355, startPoint y: 106, endPoint x: 350, endPoint y: 105, distance: 4.8
click at [350, 104] on input "4. Email" at bounding box center [420, 102] width 158 height 19
type input "[PERSON_NAME][EMAIL_ADDRESS]"
click at [334, 162] on div "1. Address (if Diff From Reg Address) XXX 2. Landline 3. Mobile 4. Email olivia…" at bounding box center [328, 110] width 343 height 142
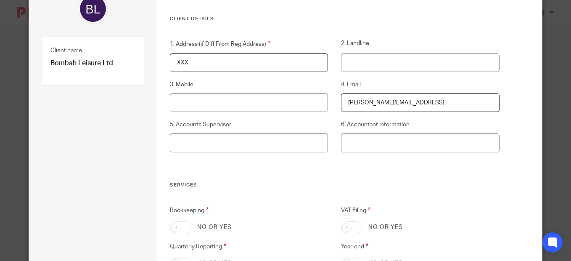
drag, startPoint x: 401, startPoint y: 101, endPoint x: 305, endPoint y: 101, distance: 96.3
click at [308, 101] on div "1. Address (if Diff From Reg Address) XXX 2. Landline 3. Mobile 4. Email olivia…" at bounding box center [328, 110] width 343 height 142
type input "e"
paste input "[EMAIL_ADDRESS][DOMAIN_NAME]"
type input "[EMAIL_ADDRESS][DOMAIN_NAME]"
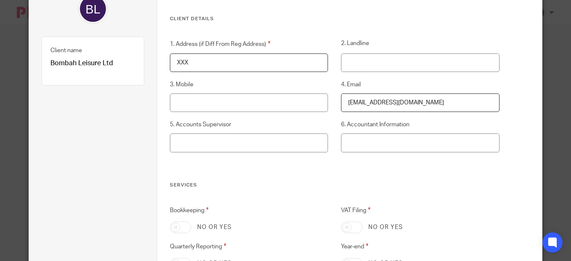
click at [329, 171] on div "1. Address (if Diff From Reg Address) XXX 2. Landline 3. Mobile 4. Email efiste…" at bounding box center [328, 110] width 343 height 142
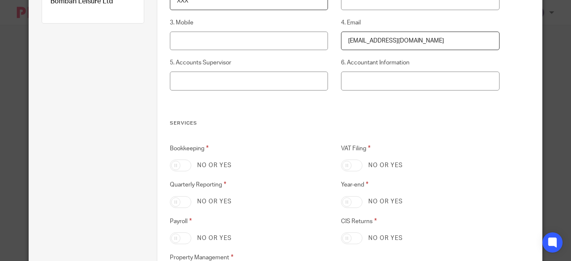
scroll to position [168, 0]
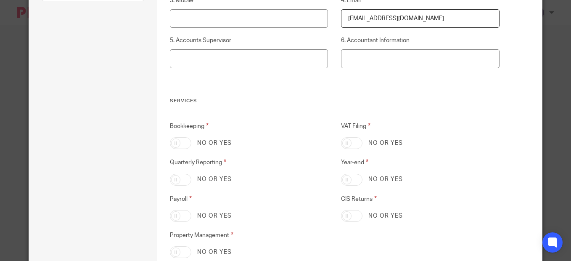
click at [349, 143] on input "VAT Filing" at bounding box center [351, 143] width 21 height 12
checkbox input "true"
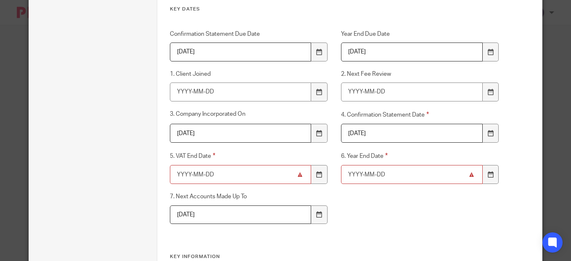
scroll to position [463, 0]
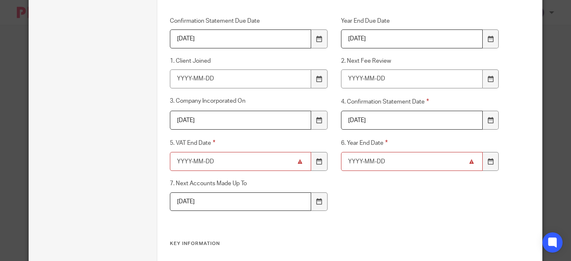
click at [235, 159] on input "5. VAT End Date" at bounding box center [240, 161] width 141 height 19
click at [312, 161] on div at bounding box center [319, 161] width 16 height 19
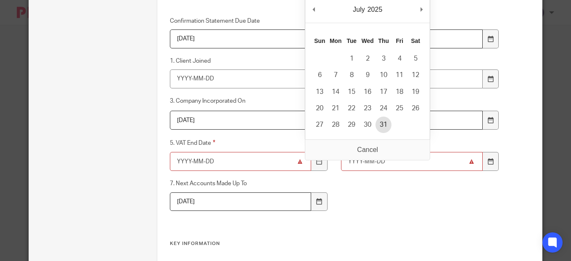
type input "2025-07-31"
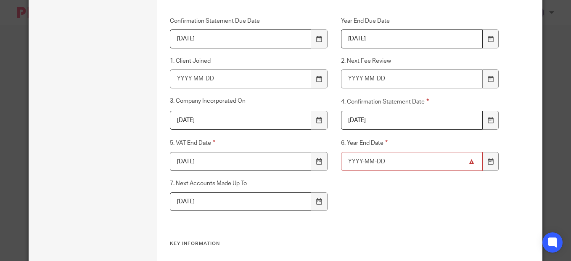
click at [397, 159] on input "6. Year End Date" at bounding box center [411, 161] width 141 height 19
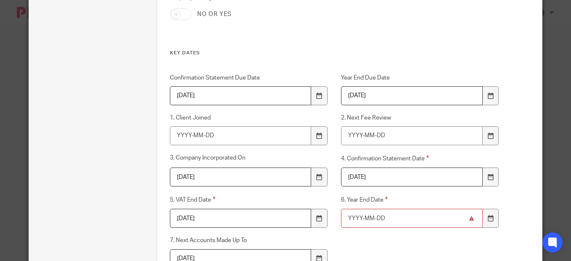
scroll to position [421, 0]
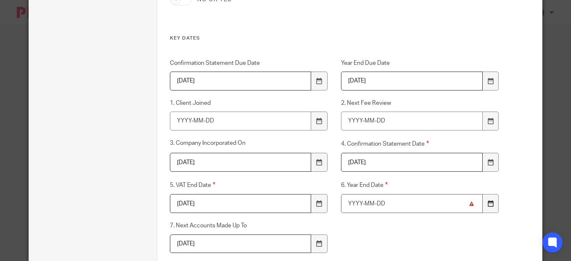
click at [488, 204] on icon at bounding box center [491, 203] width 6 height 6
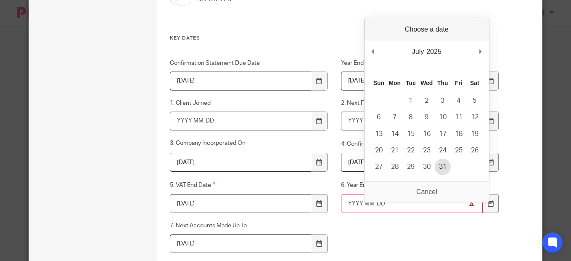
type input "2025-07-31"
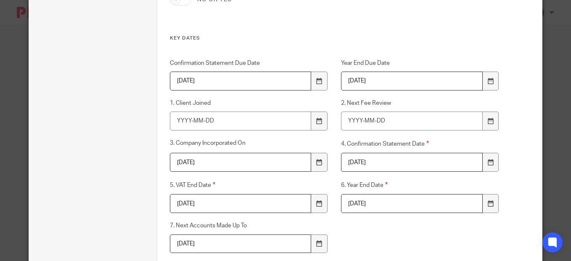
click at [400, 225] on div "Confirmation Statement Due Date 2025-07-29 Year End Due Date 2026-04-16 1. Clie…" at bounding box center [328, 171] width 343 height 224
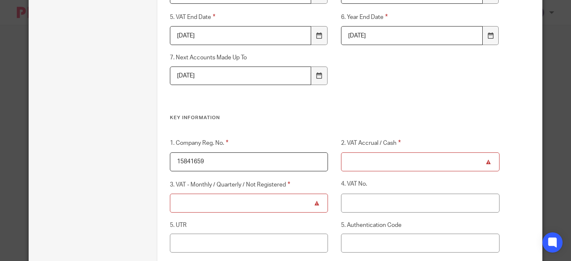
scroll to position [589, 0]
click at [364, 164] on input "2. VAT Accrual / Cash" at bounding box center [420, 161] width 158 height 19
type input "TBC"
click at [273, 197] on input "3. VAT - Monthly / Quarterly / Not Registered" at bounding box center [249, 202] width 158 height 19
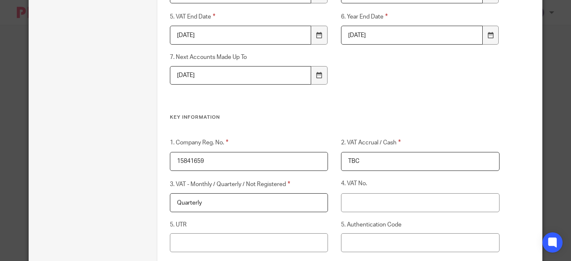
type input "Quarterly"
click at [302, 117] on h3 "Key Information" at bounding box center [335, 117] width 330 height 7
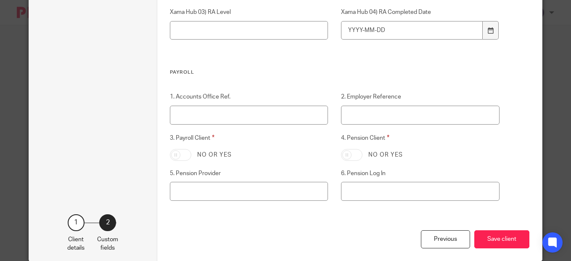
scroll to position [1000, 0]
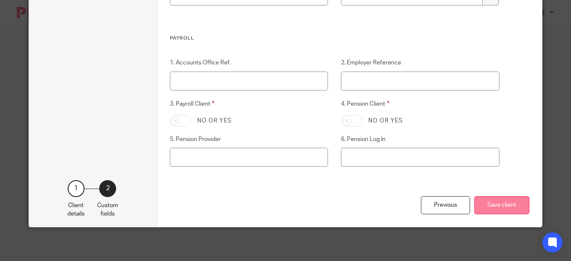
click at [505, 197] on button "Save client" at bounding box center [501, 205] width 55 height 18
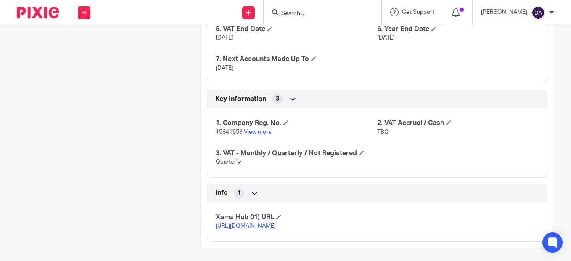
scroll to position [626, 0]
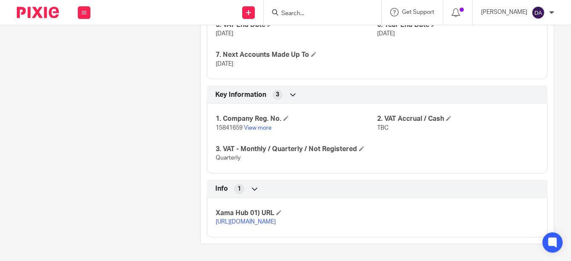
click at [276, 219] on link "[URL][DOMAIN_NAME]" at bounding box center [246, 222] width 60 height 6
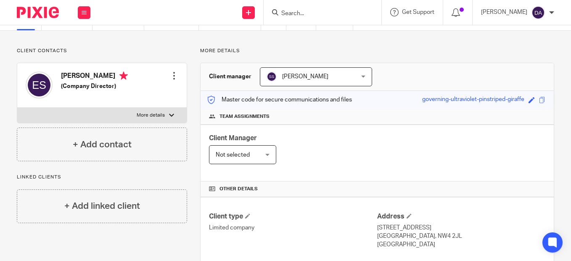
scroll to position [0, 0]
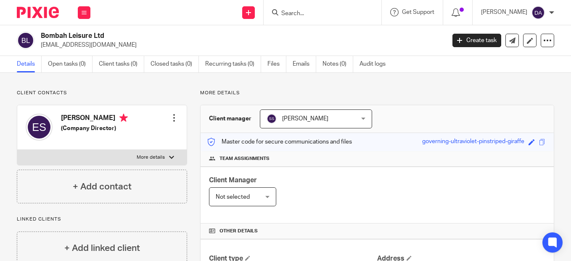
click at [290, 15] on input "Search" at bounding box center [319, 14] width 76 height 8
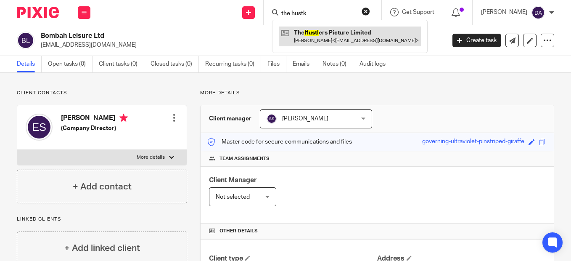
type input "the hustk"
click at [331, 31] on link at bounding box center [350, 36] width 142 height 19
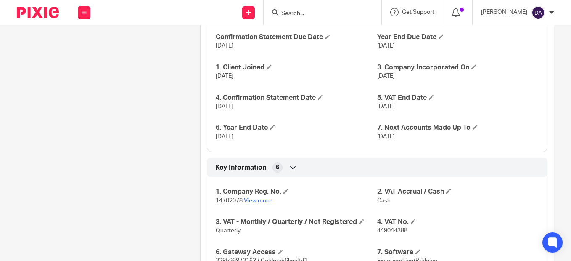
scroll to position [589, 0]
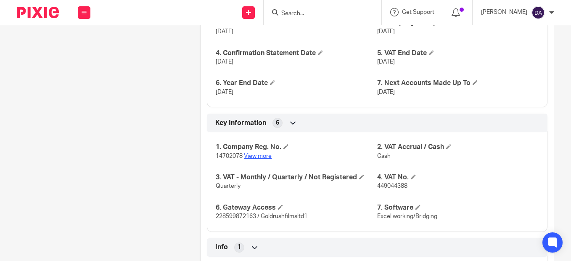
click at [265, 156] on link "View more" at bounding box center [258, 156] width 28 height 6
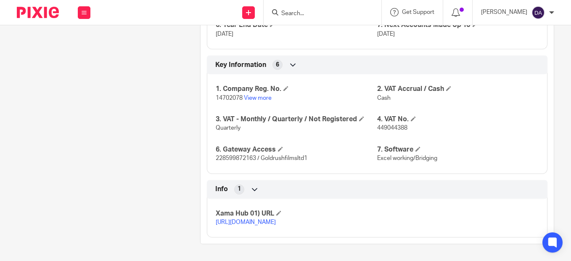
scroll to position [656, 0]
click at [254, 219] on link "[URL][DOMAIN_NAME]" at bounding box center [246, 222] width 60 height 6
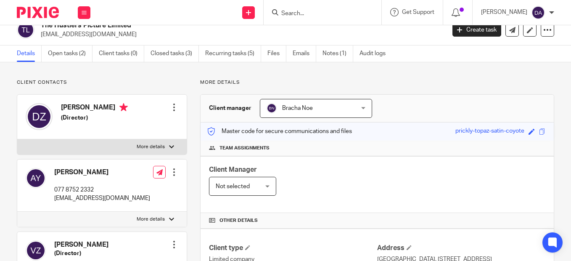
scroll to position [0, 0]
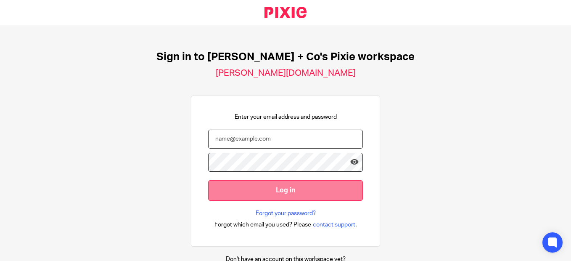
type input "[PERSON_NAME][EMAIL_ADDRESS][DOMAIN_NAME]"
click at [286, 190] on input "Log in" at bounding box center [285, 190] width 155 height 21
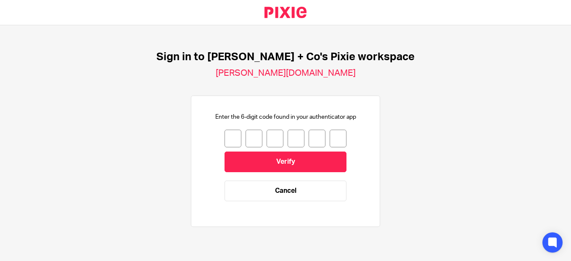
click at [226, 138] on input "number" at bounding box center [233, 139] width 17 height 18
type input "2"
type input "0"
type input "7"
type input "4"
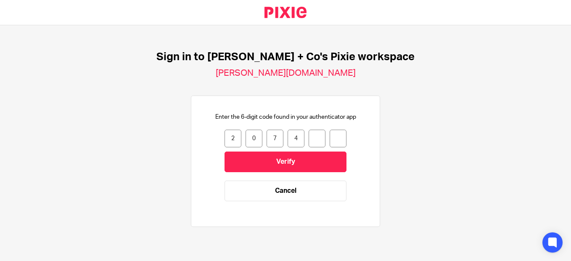
type input "4"
type input "2"
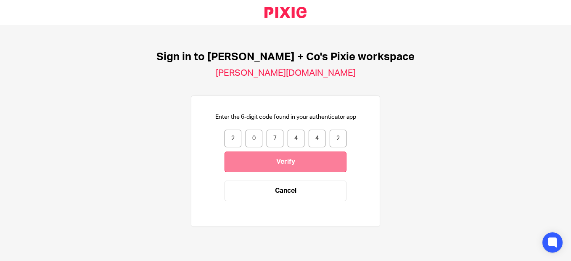
click at [268, 169] on input "Verify" at bounding box center [286, 161] width 122 height 21
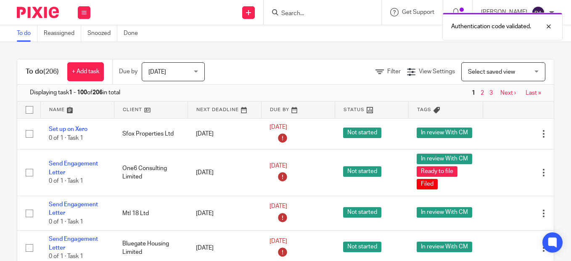
click at [307, 9] on div "Authentication code validated." at bounding box center [424, 24] width 277 height 32
click at [307, 9] on form at bounding box center [326, 12] width 90 height 11
click at [305, 11] on input "Search" at bounding box center [319, 14] width 76 height 8
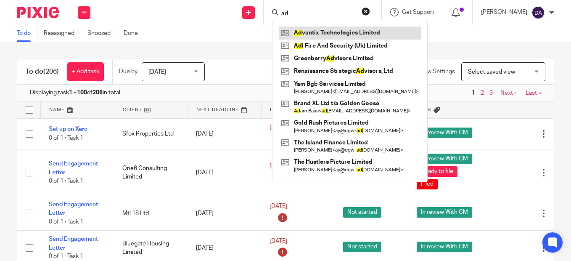
type input "ad"
click at [324, 32] on link at bounding box center [350, 33] width 142 height 13
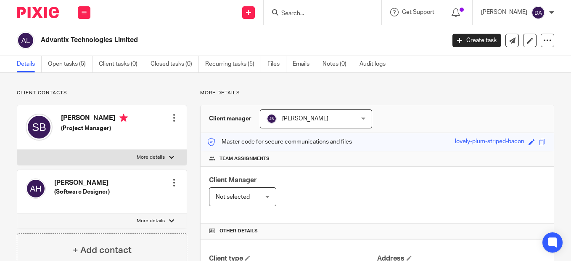
click at [324, 14] on input "Search" at bounding box center [319, 14] width 76 height 8
type input "chater"
click at [326, 36] on link at bounding box center [331, 33] width 104 height 13
